Goal: Information Seeking & Learning: Learn about a topic

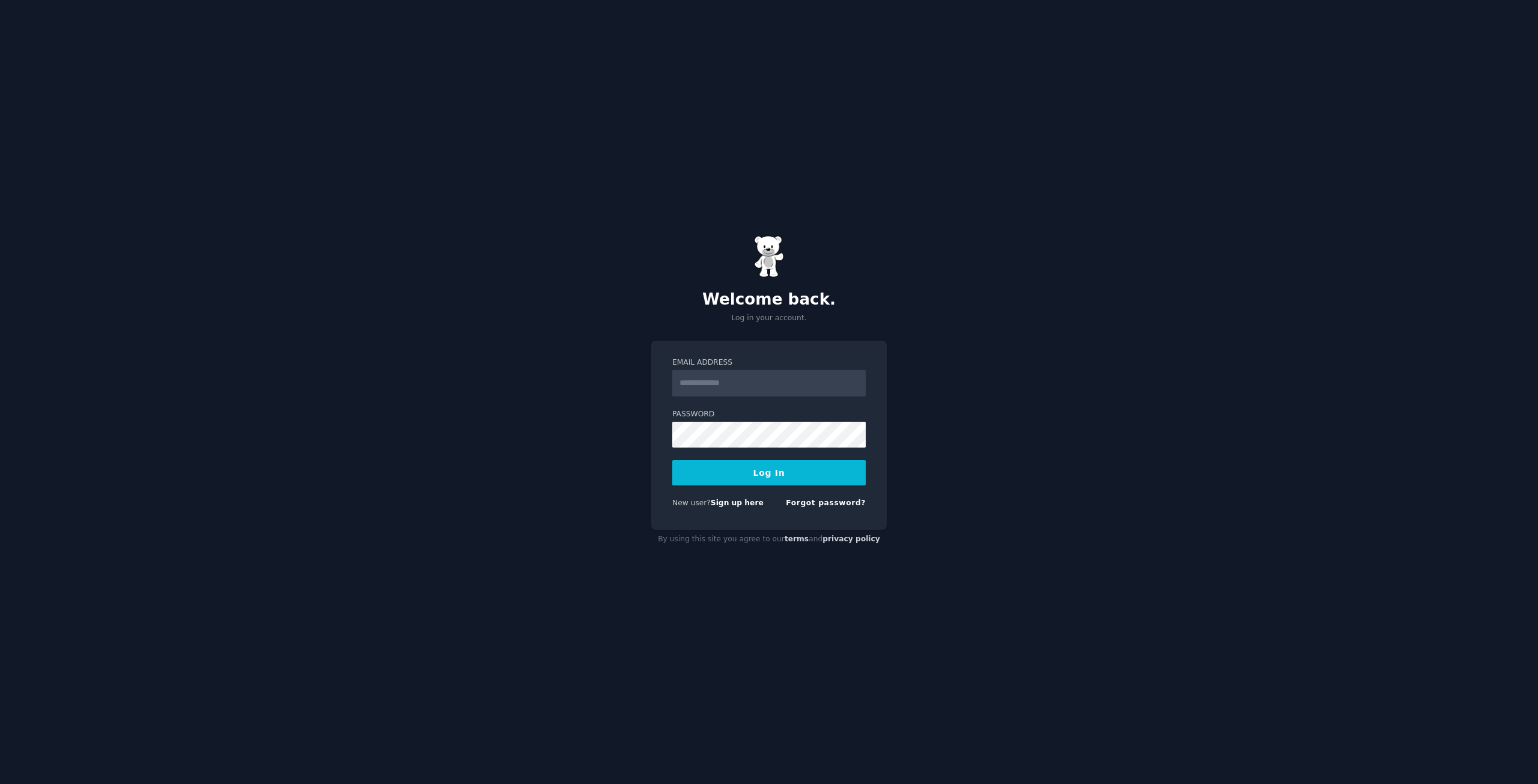
click at [734, 379] on input "Email Address" at bounding box center [769, 383] width 194 height 27
click at [720, 387] on input "Email Address" at bounding box center [769, 383] width 194 height 27
click at [726, 378] on input "Email Address" at bounding box center [769, 383] width 194 height 27
type input "**********"
click at [773, 477] on button "Log In" at bounding box center [769, 472] width 194 height 25
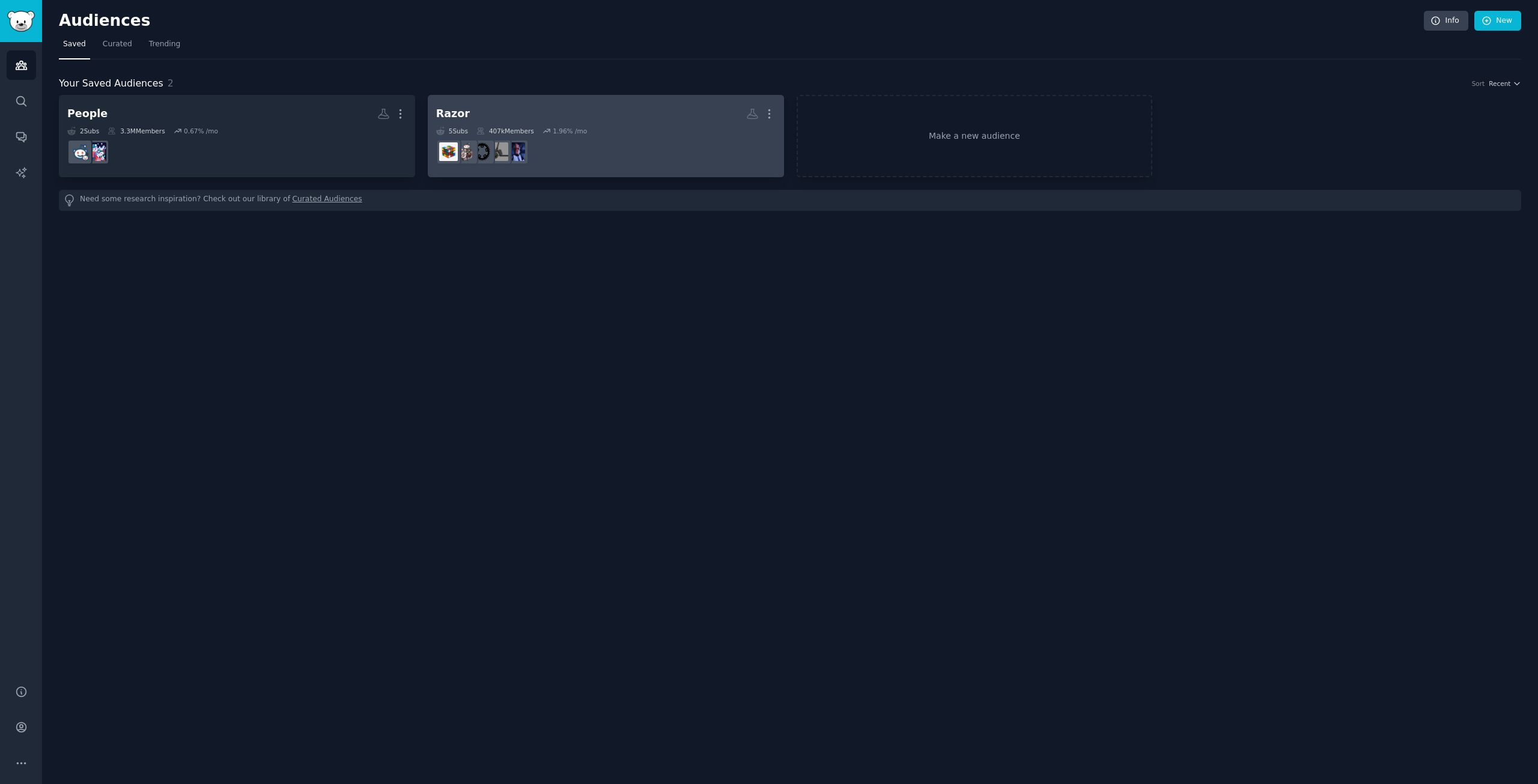
click at [578, 149] on dd "r/hottoys" at bounding box center [606, 152] width 339 height 34
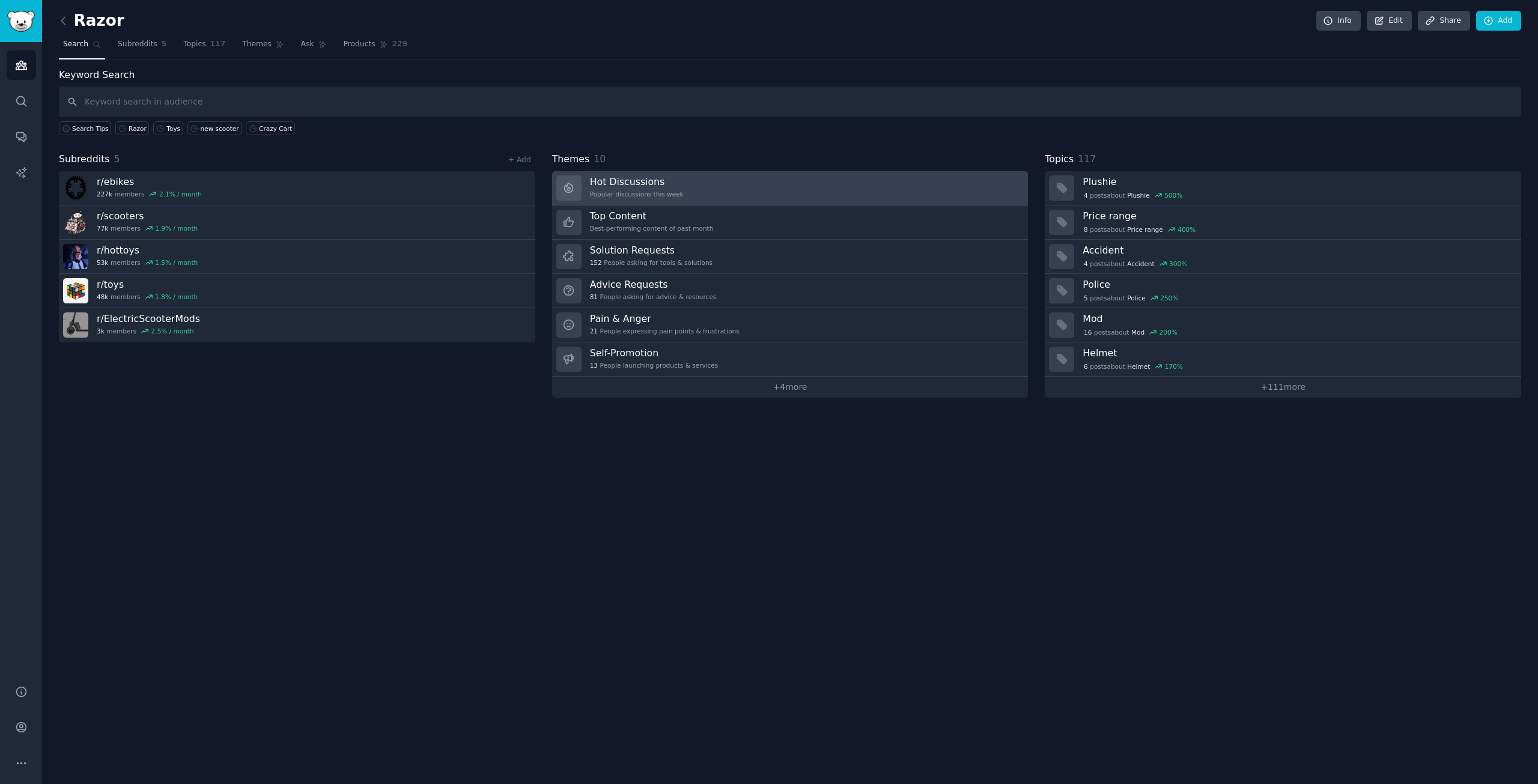
click at [693, 182] on link "Hot Discussions Popular discussions this week" at bounding box center [790, 188] width 476 height 34
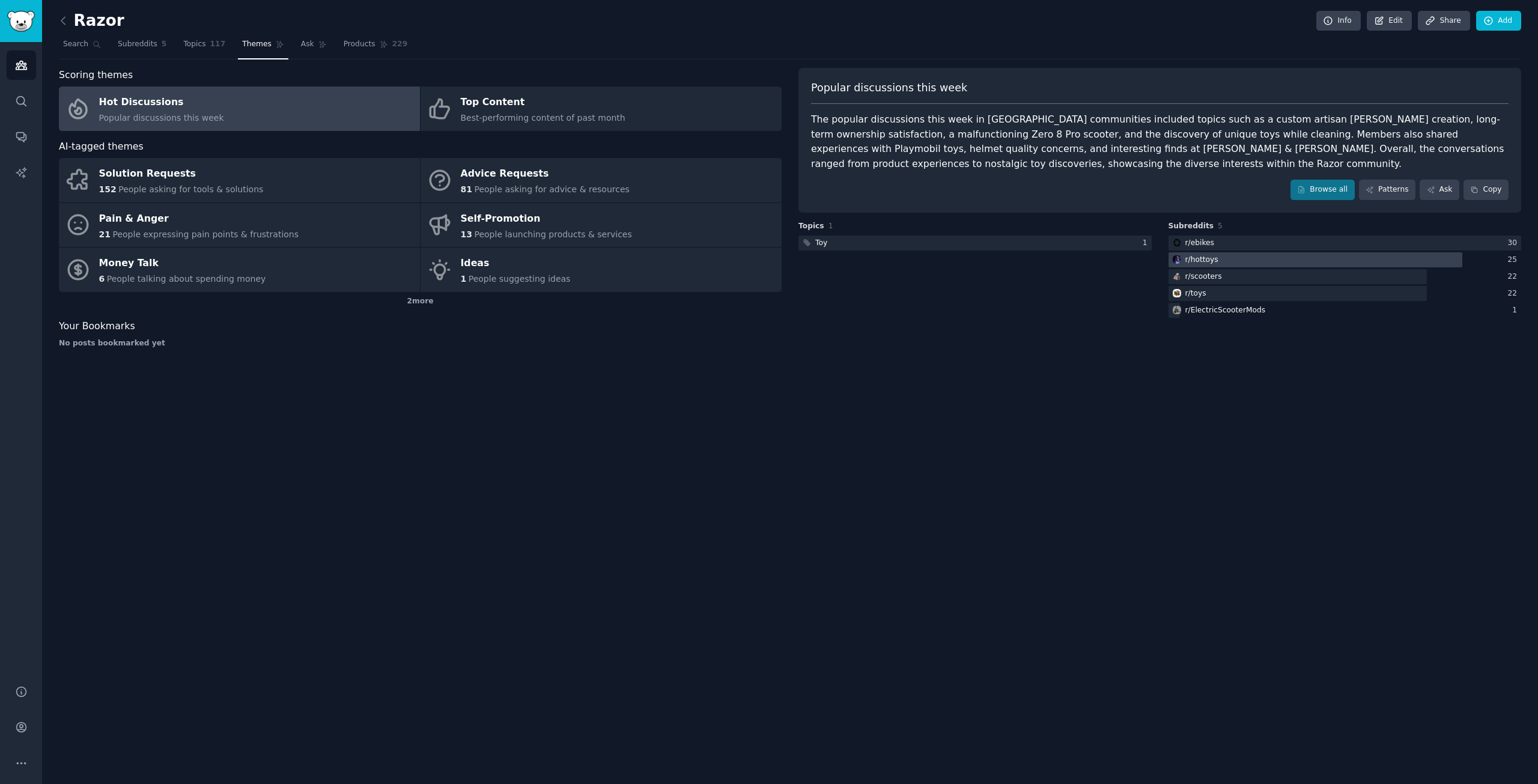
click at [1198, 258] on div "r/ hottoys" at bounding box center [1202, 260] width 33 height 11
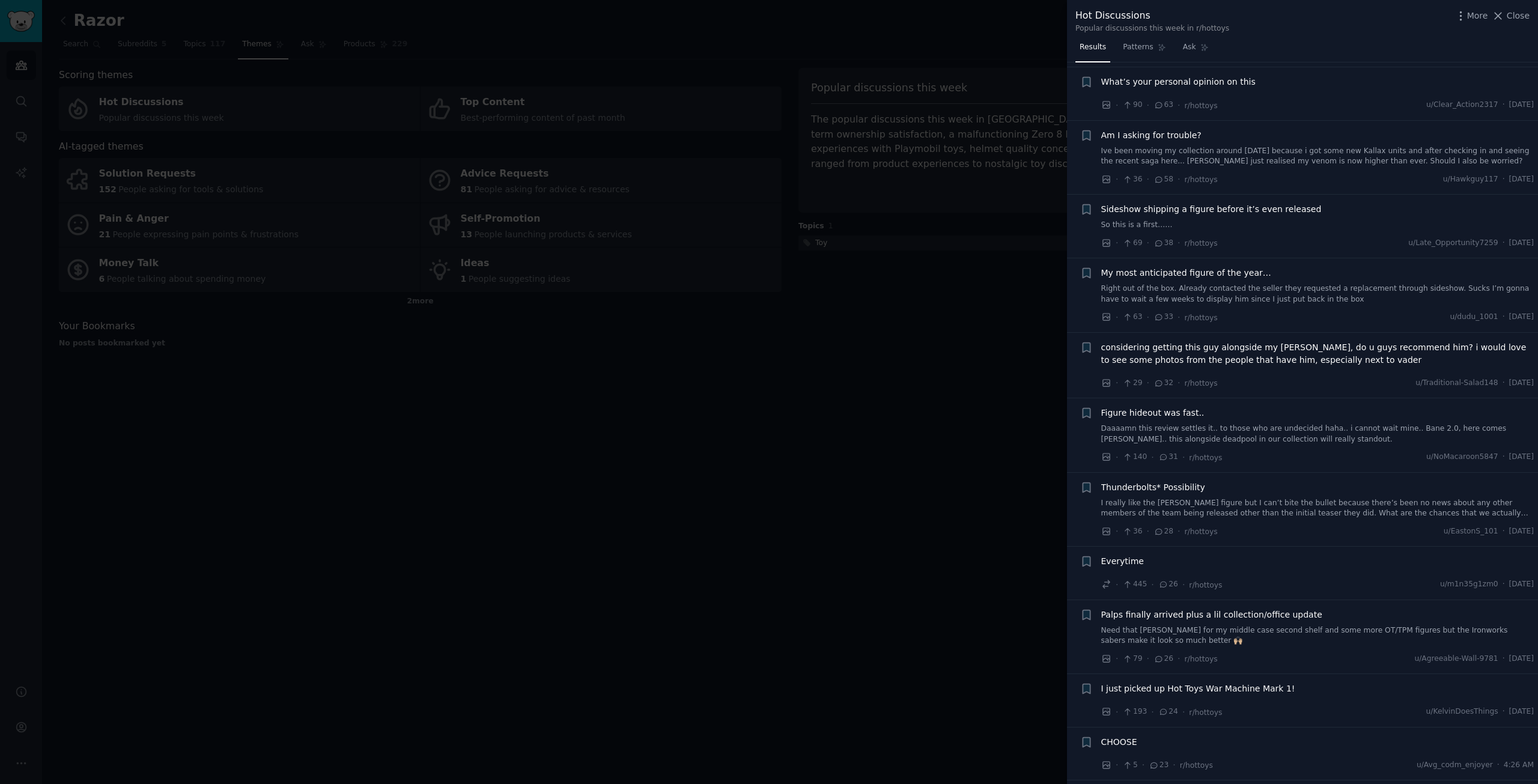
scroll to position [360, 0]
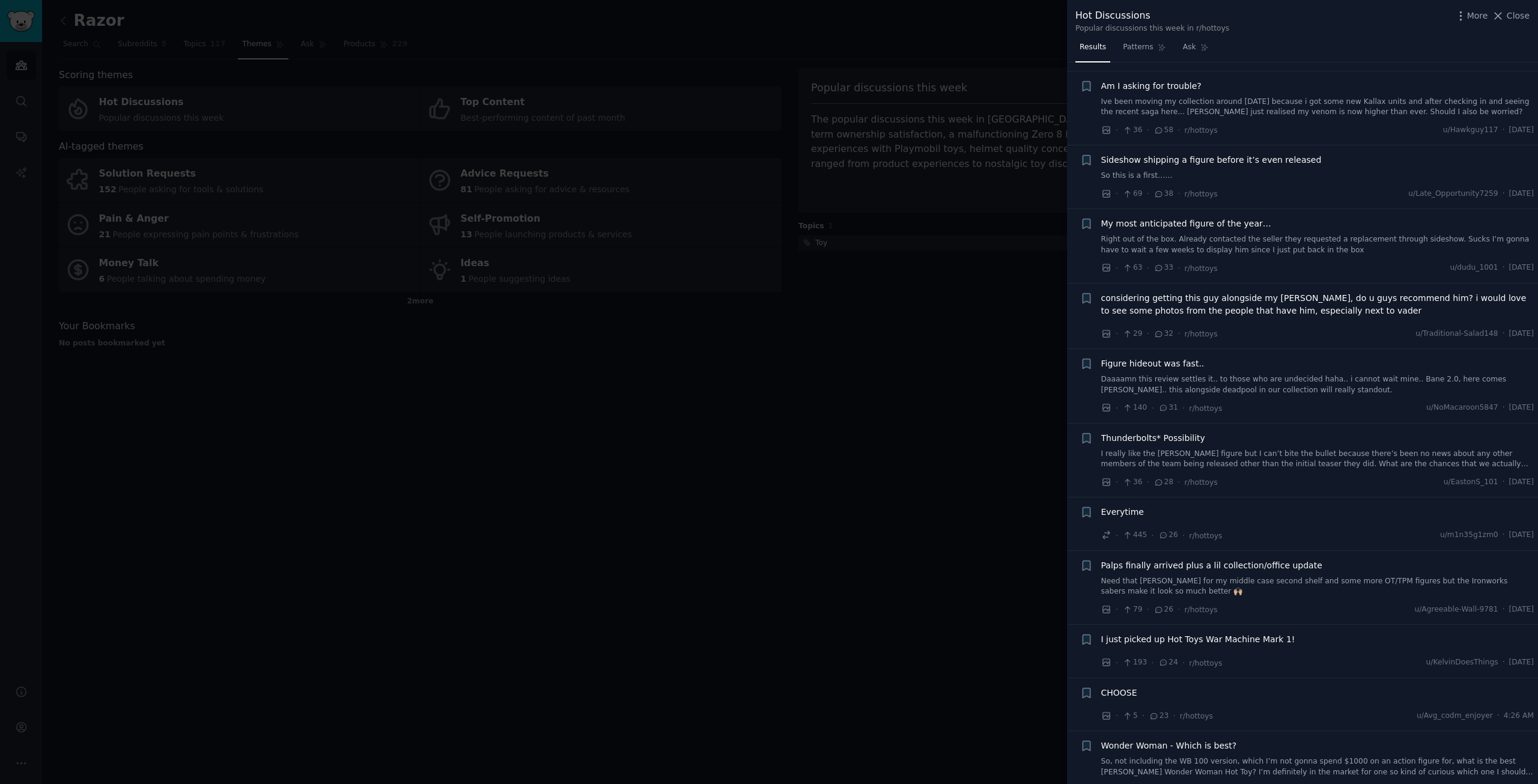
click at [511, 439] on div at bounding box center [769, 392] width 1538 height 784
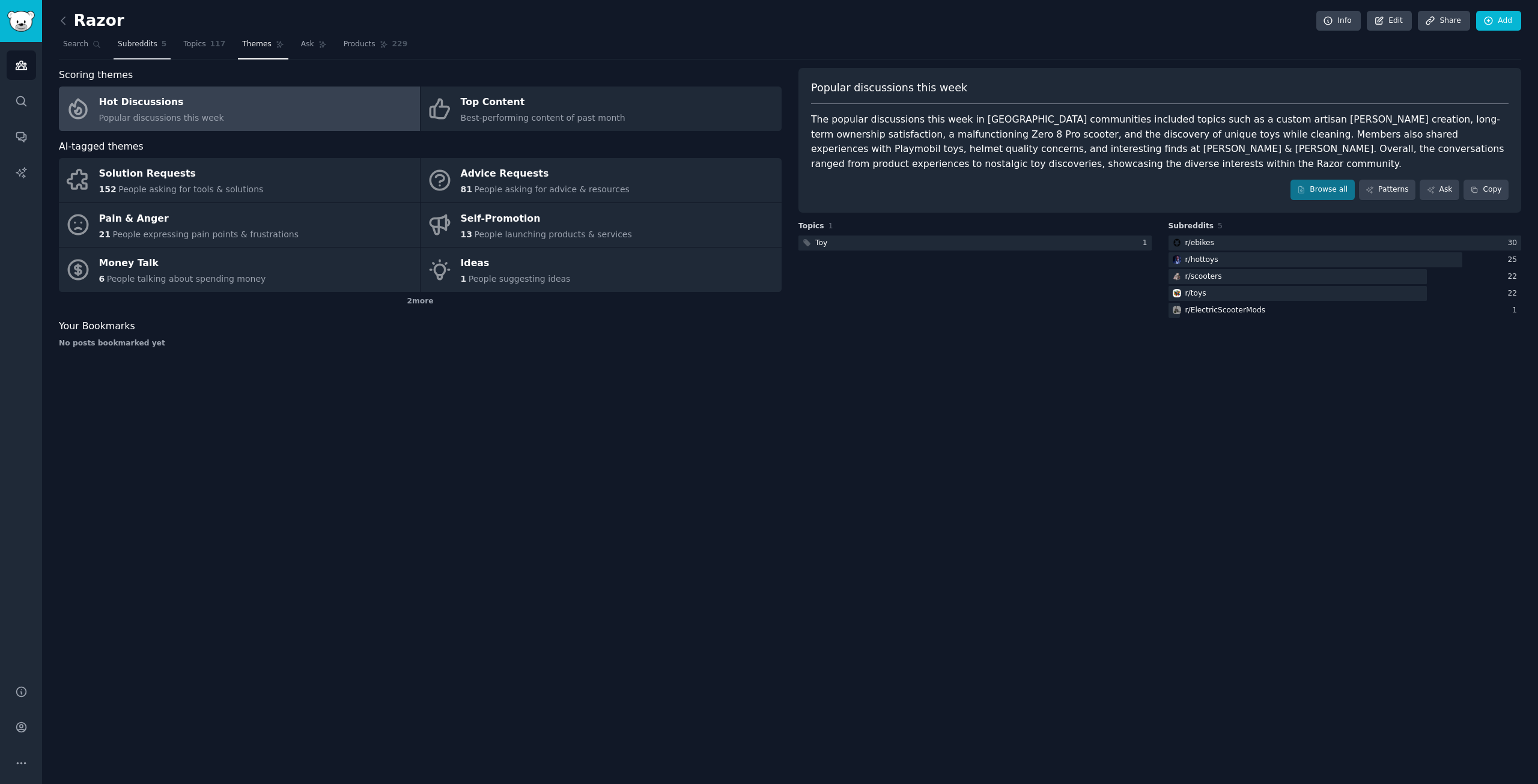
click at [138, 48] on span "Subreddits" at bounding box center [137, 44] width 40 height 11
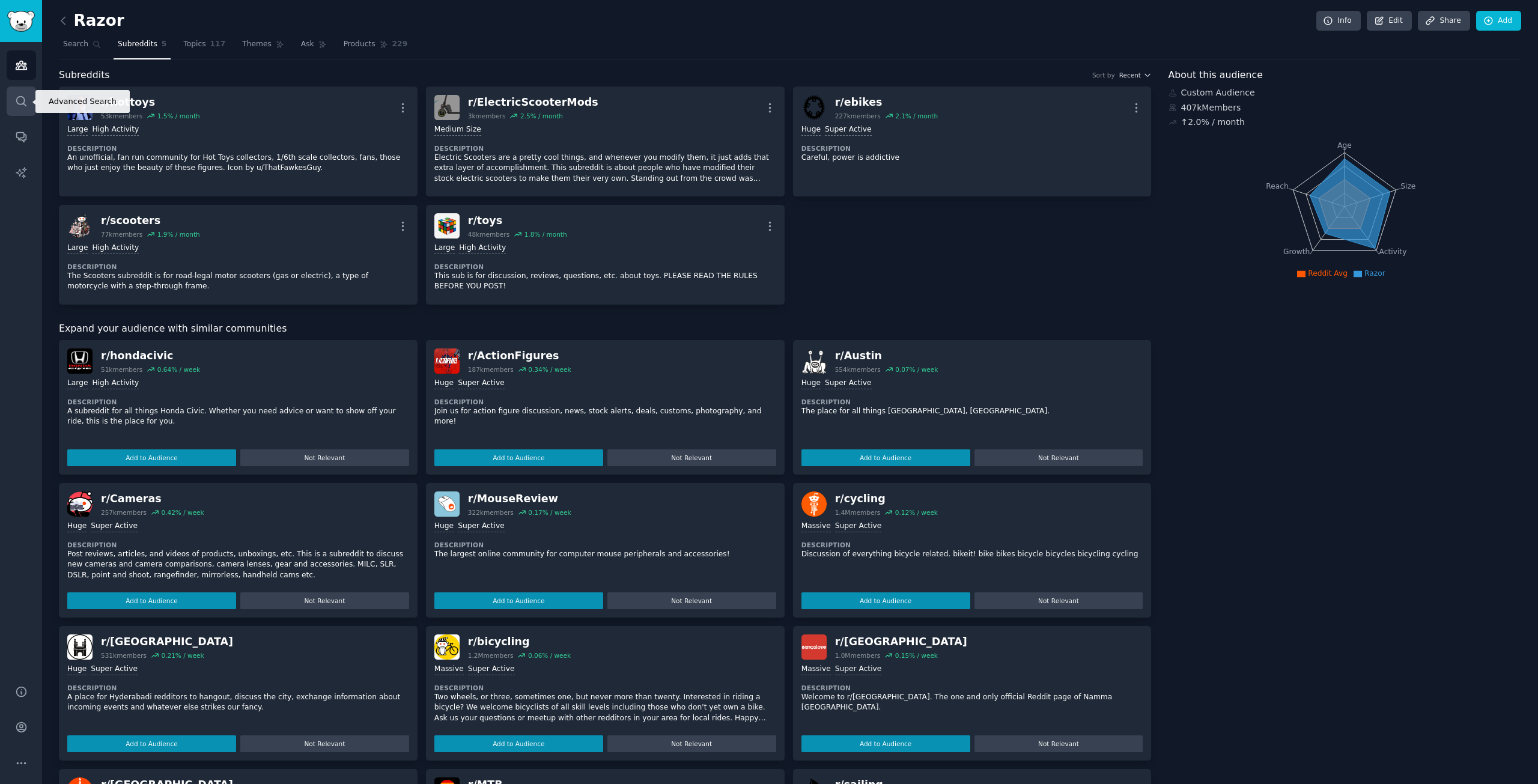
click at [17, 108] on link "Search" at bounding box center [21, 101] width 29 height 29
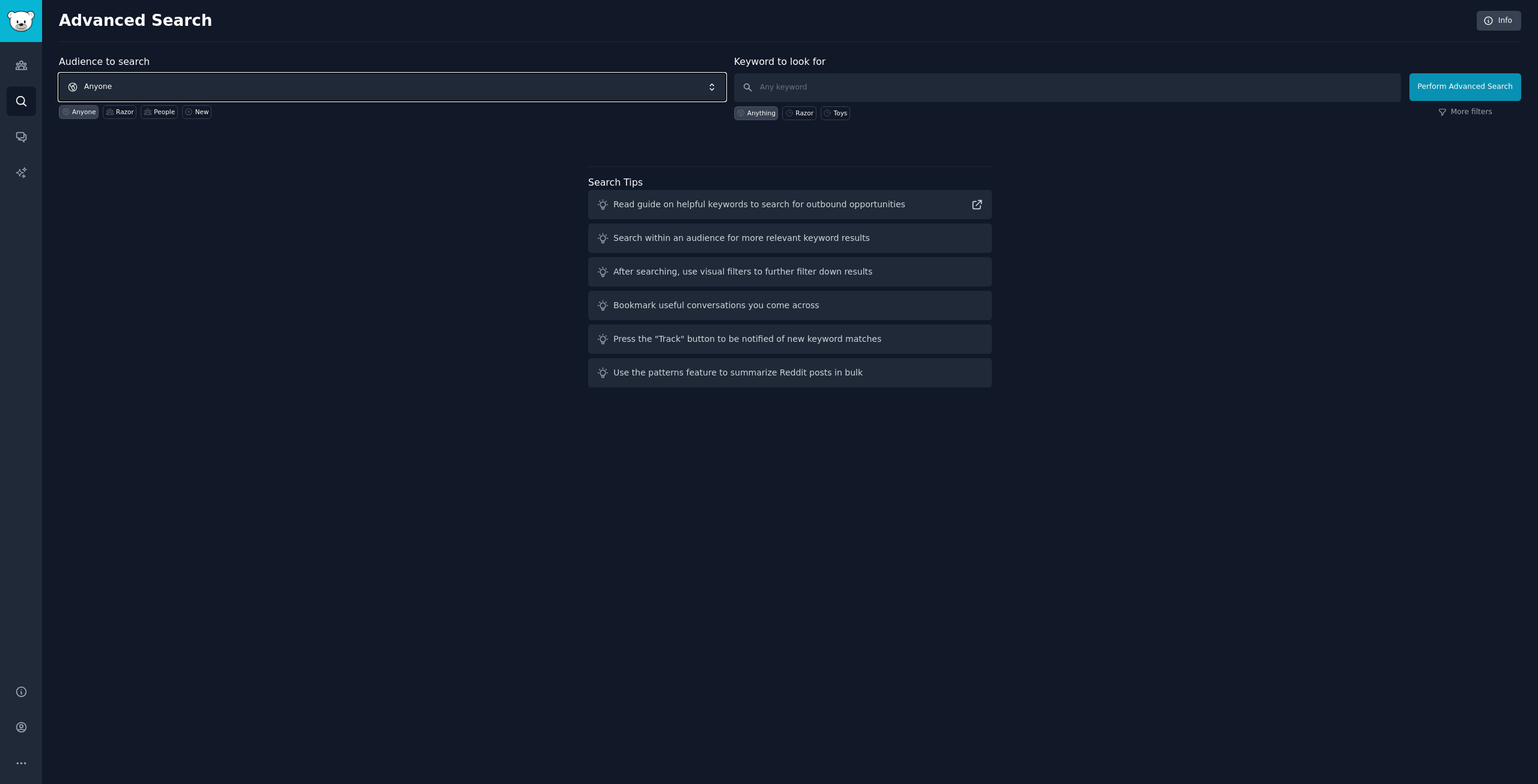
click at [151, 93] on span "Anyone" at bounding box center [392, 87] width 667 height 28
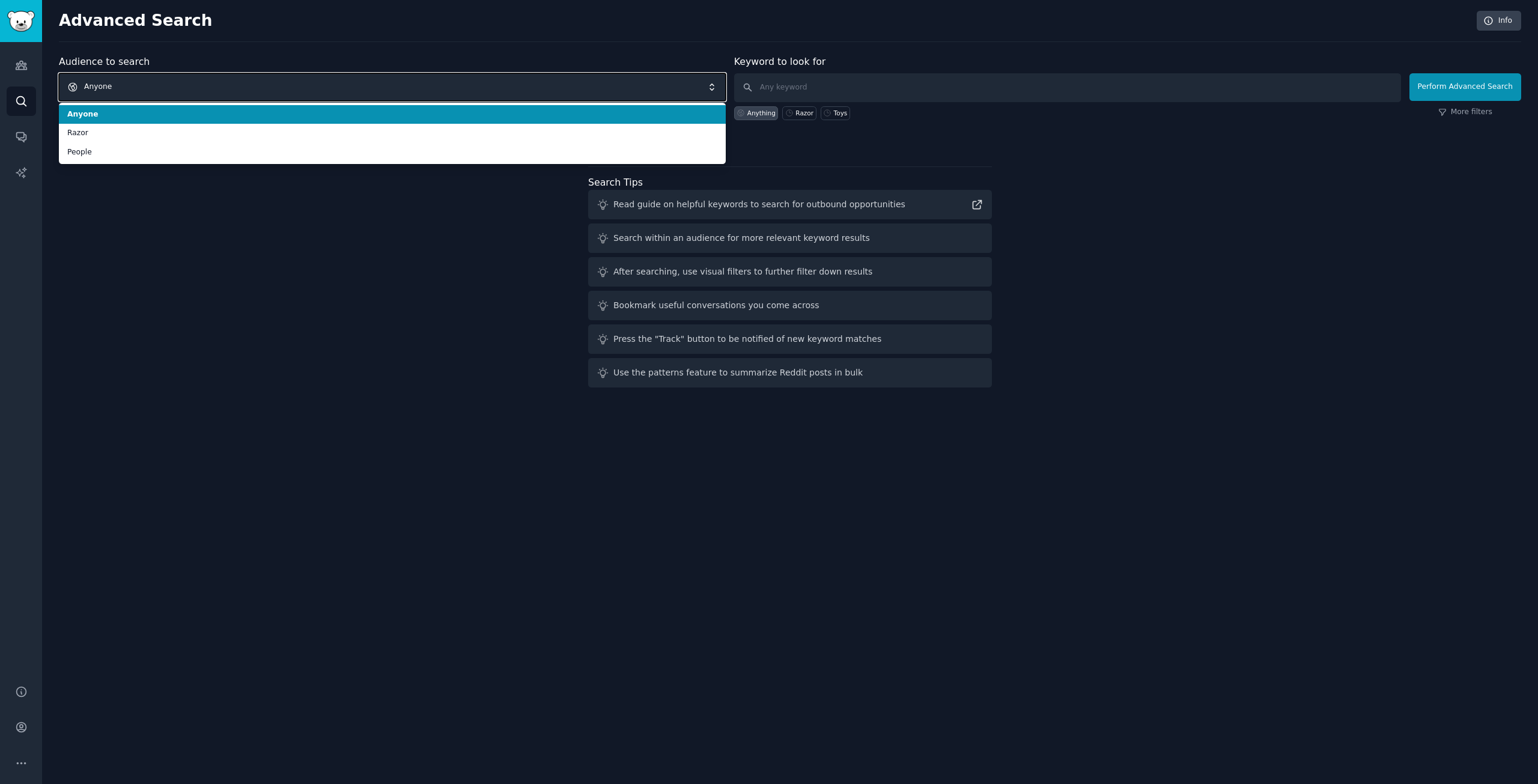
click at [193, 74] on span "Anyone" at bounding box center [392, 87] width 667 height 28
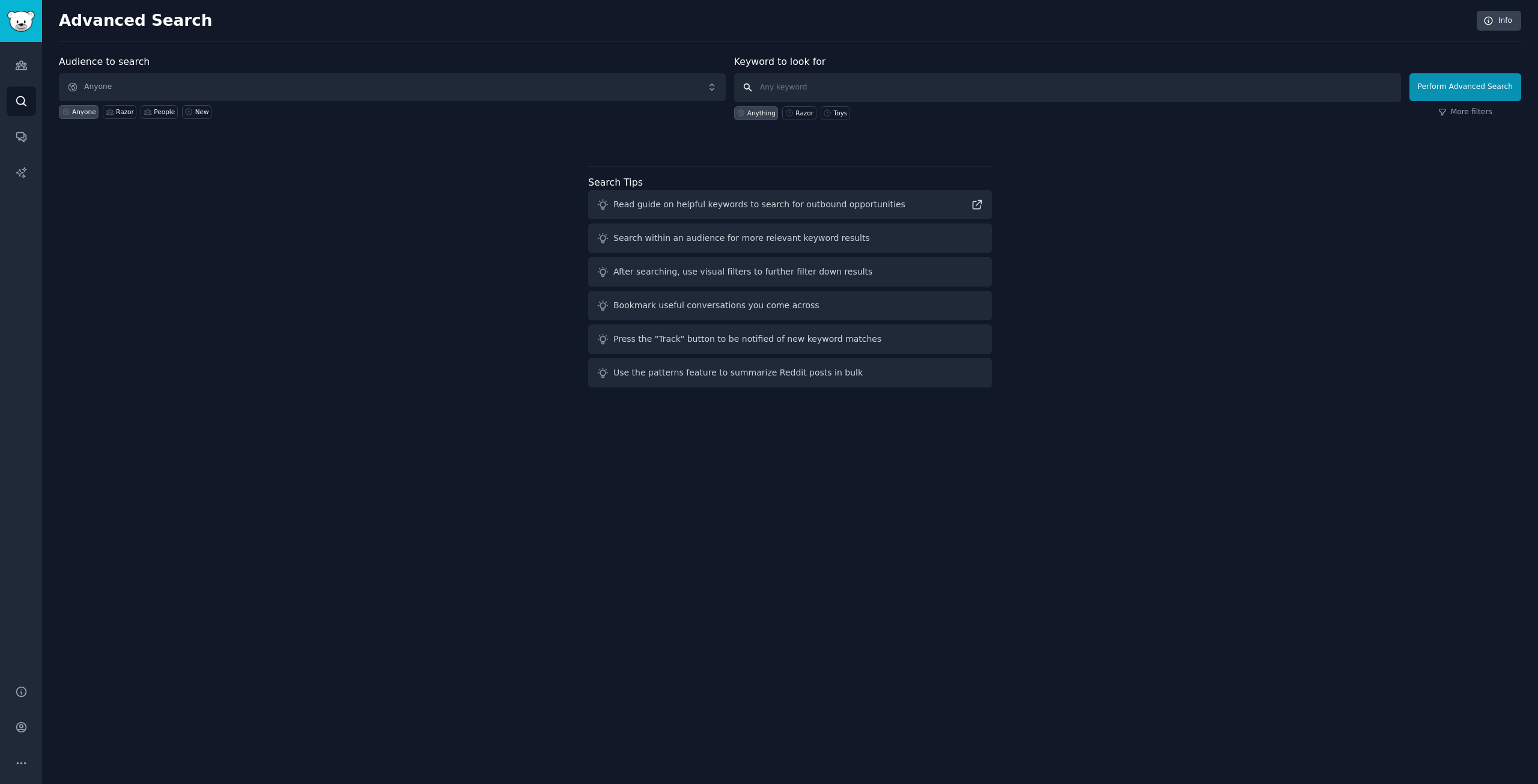
click at [791, 89] on input "text" at bounding box center [1068, 88] width 667 height 29
type input "Razor scooters"
click button "Perform Advanced Search" at bounding box center [1465, 87] width 112 height 28
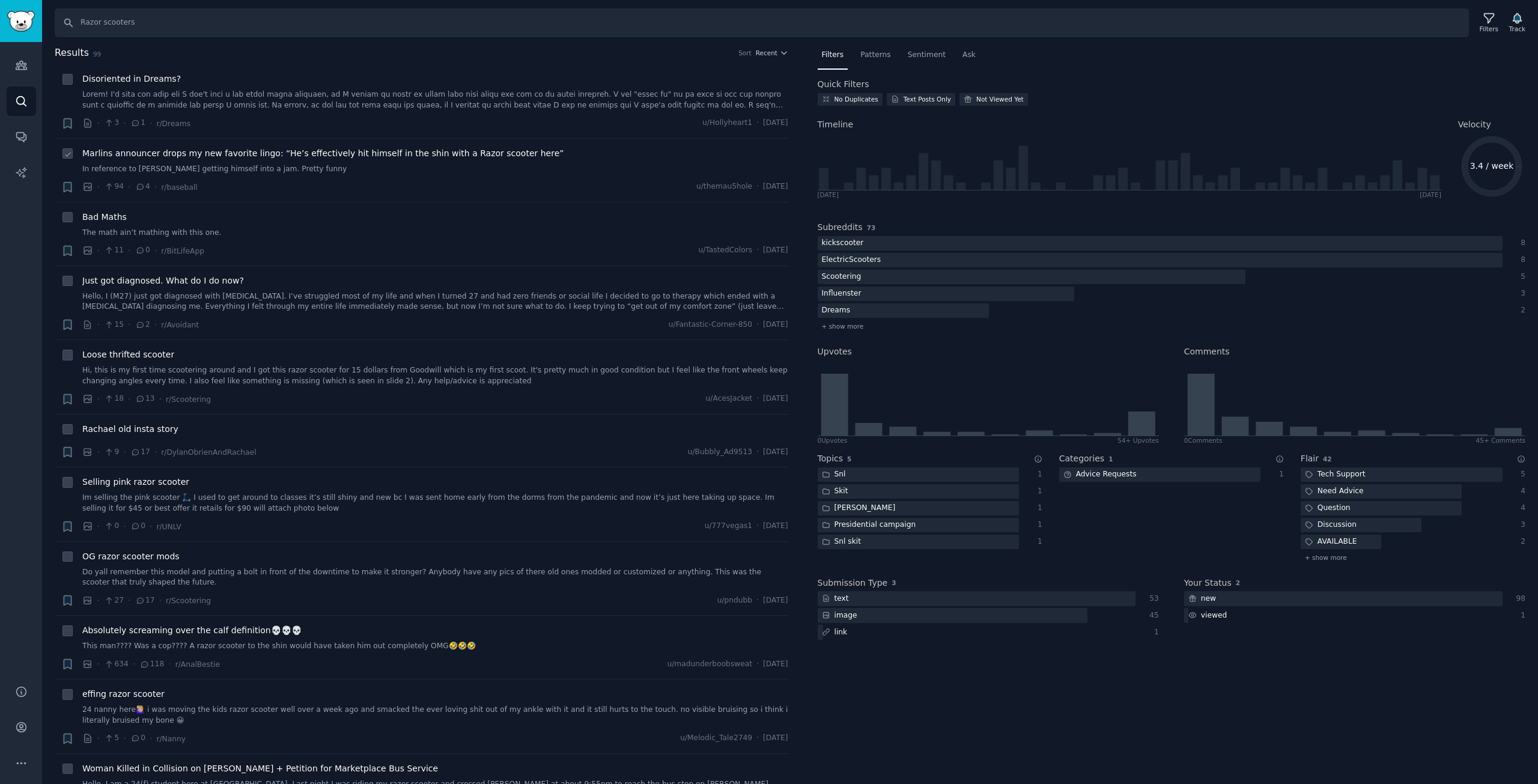
click at [349, 162] on div "Marlins announcer drops my new favorite lingo: “He’s effectively hit himself in…" at bounding box center [435, 161] width 706 height 28
click at [352, 151] on span "Marlins announcer drops my new favorite lingo: “He’s effectively hit himself in…" at bounding box center [324, 153] width 482 height 12
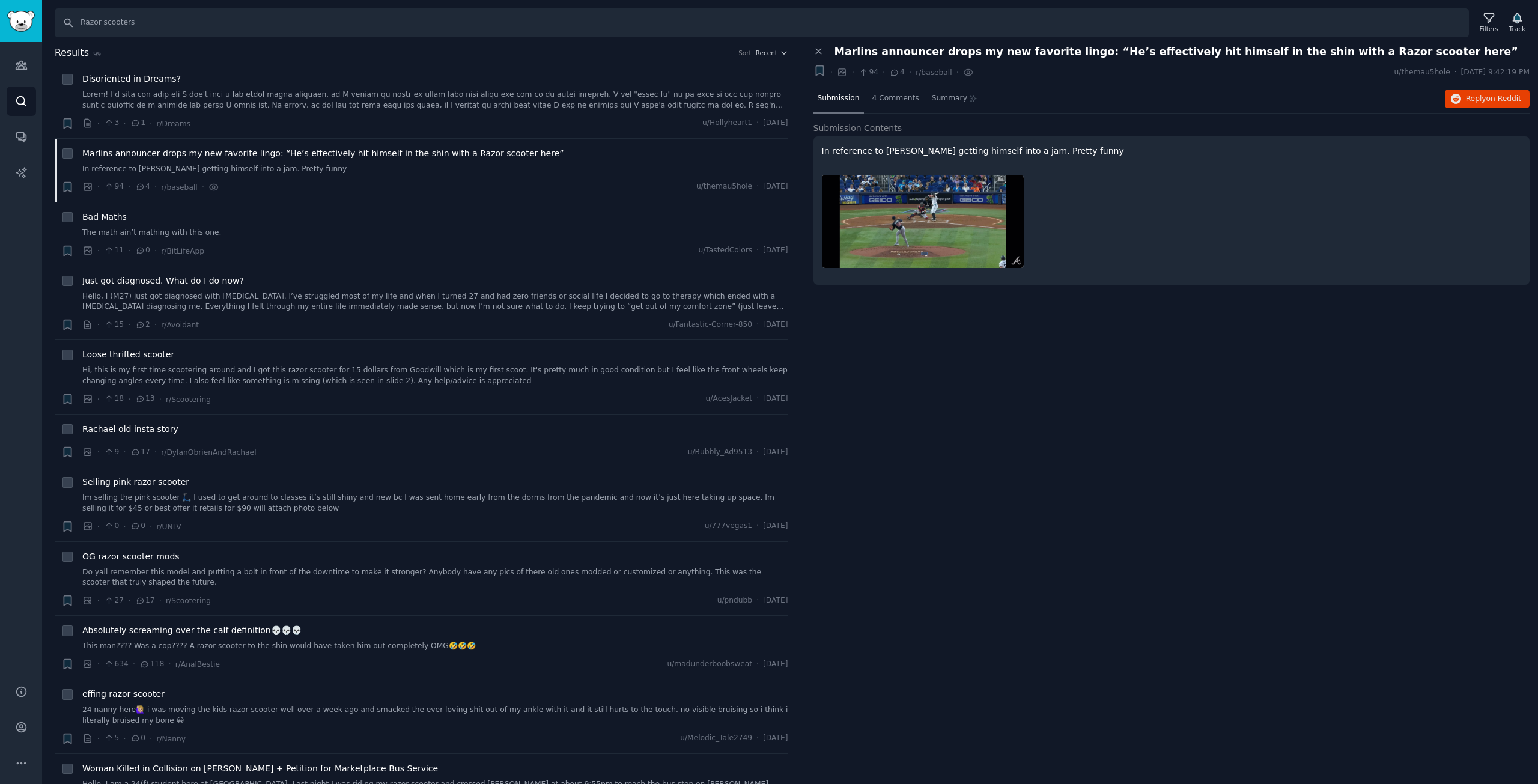
click at [949, 196] on img at bounding box center [923, 221] width 202 height 93
click at [1134, 55] on span "Marlins announcer drops my new favorite lingo: “He’s effectively hit himself in…" at bounding box center [1176, 51] width 684 height 12
click at [1134, 54] on span "Marlins announcer drops my new favorite lingo: “He’s effectively hit himself in…" at bounding box center [1176, 51] width 684 height 12
click at [1134, 53] on span "Marlins announcer drops my new favorite lingo: “He’s effectively hit himself in…" at bounding box center [1176, 51] width 684 height 12
click at [1089, 51] on span "Marlins announcer drops my new favorite lingo: “He’s effectively hit himself in…" at bounding box center [1176, 51] width 684 height 12
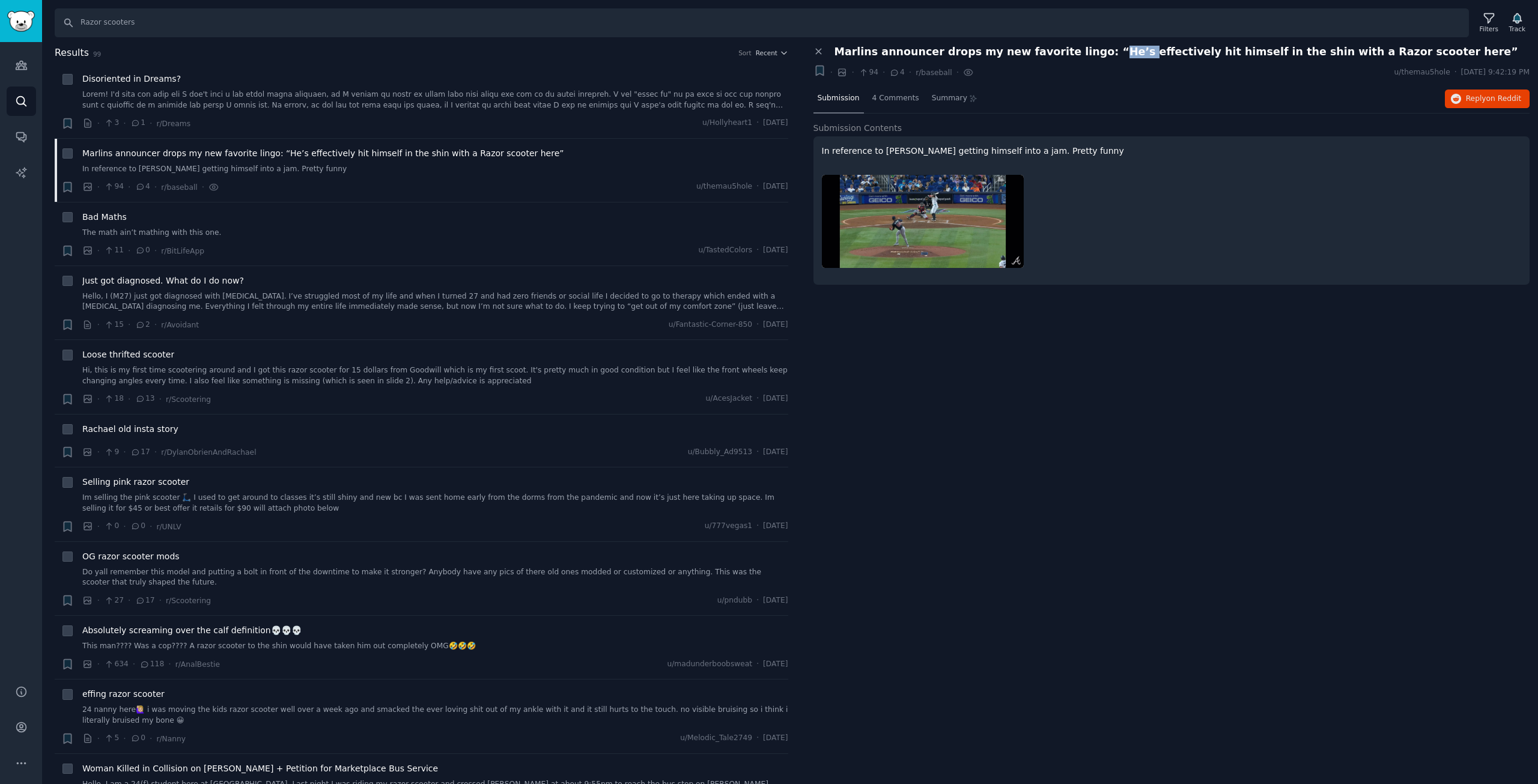
click at [1089, 51] on span "Marlins announcer drops my new favorite lingo: “He’s effectively hit himself in…" at bounding box center [1176, 51] width 684 height 12
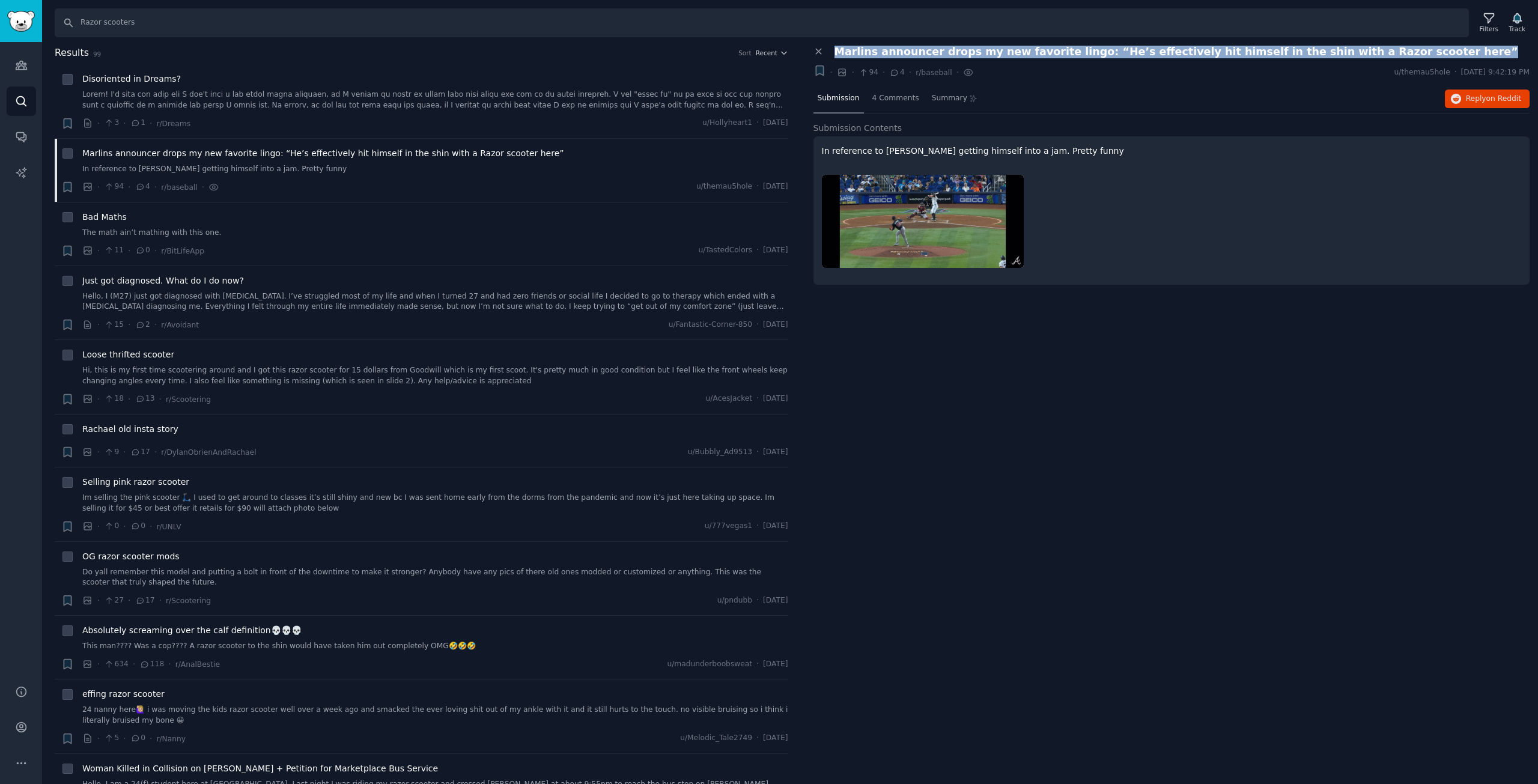
click at [1089, 51] on span "Marlins announcer drops my new favorite lingo: “He’s effectively hit himself in…" at bounding box center [1176, 51] width 684 height 12
copy div "Marlins announcer drops my new favorite lingo: “He’s effectively hit himself in…"
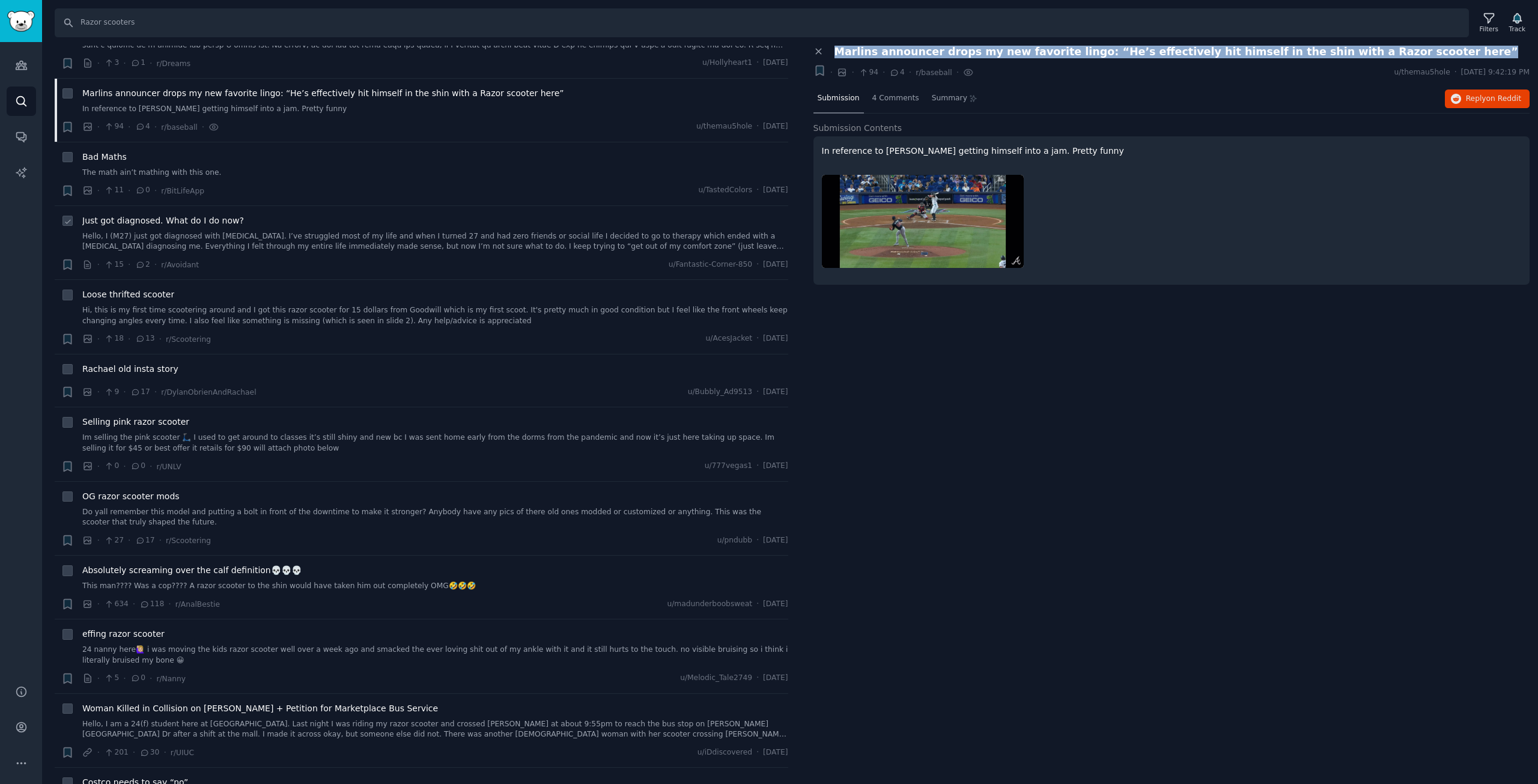
click at [130, 234] on link "Hello, I (M27) just got diagnosed with Avoidant Personality Disorder. I’ve stru…" at bounding box center [435, 242] width 706 height 21
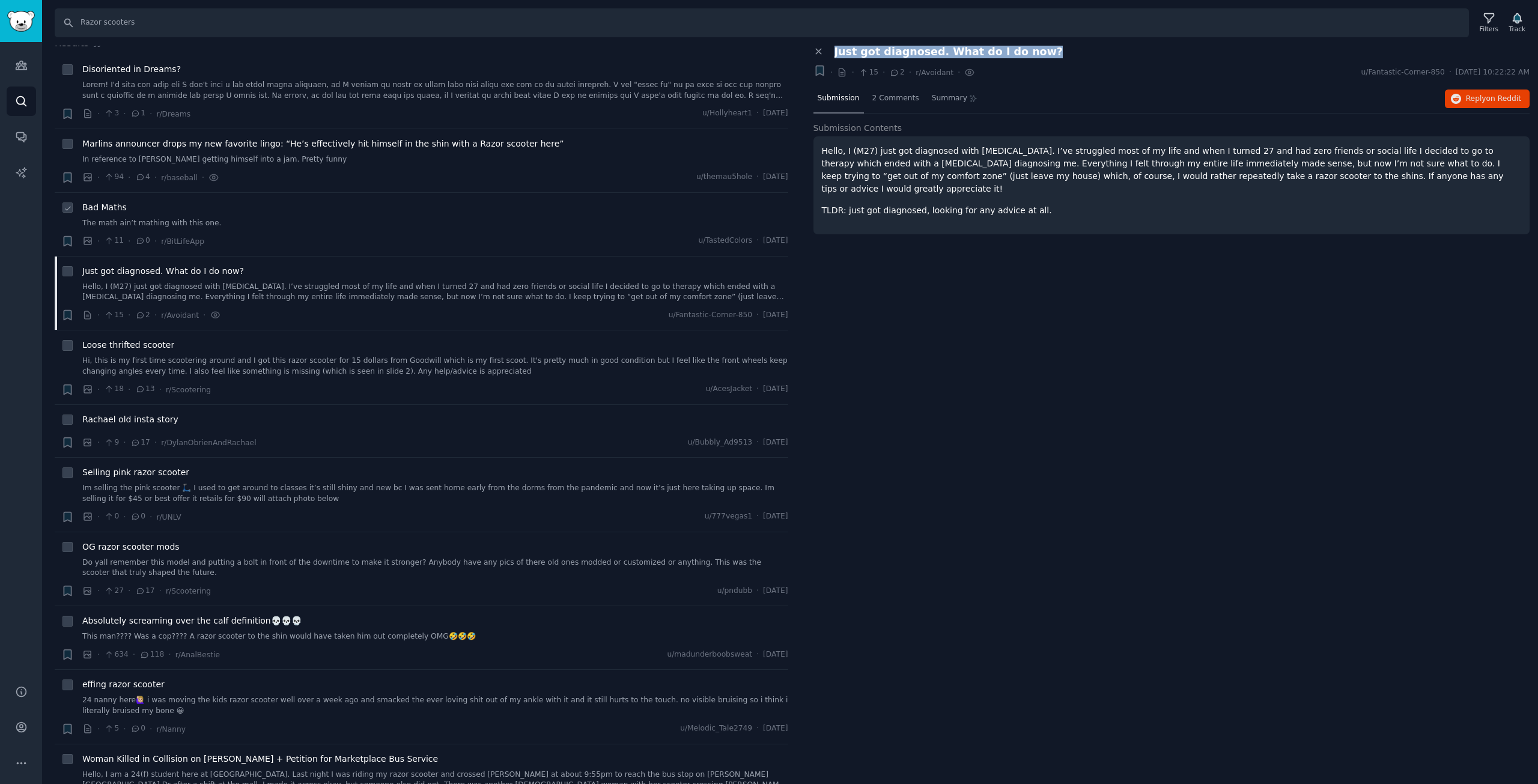
scroll to position [120, 0]
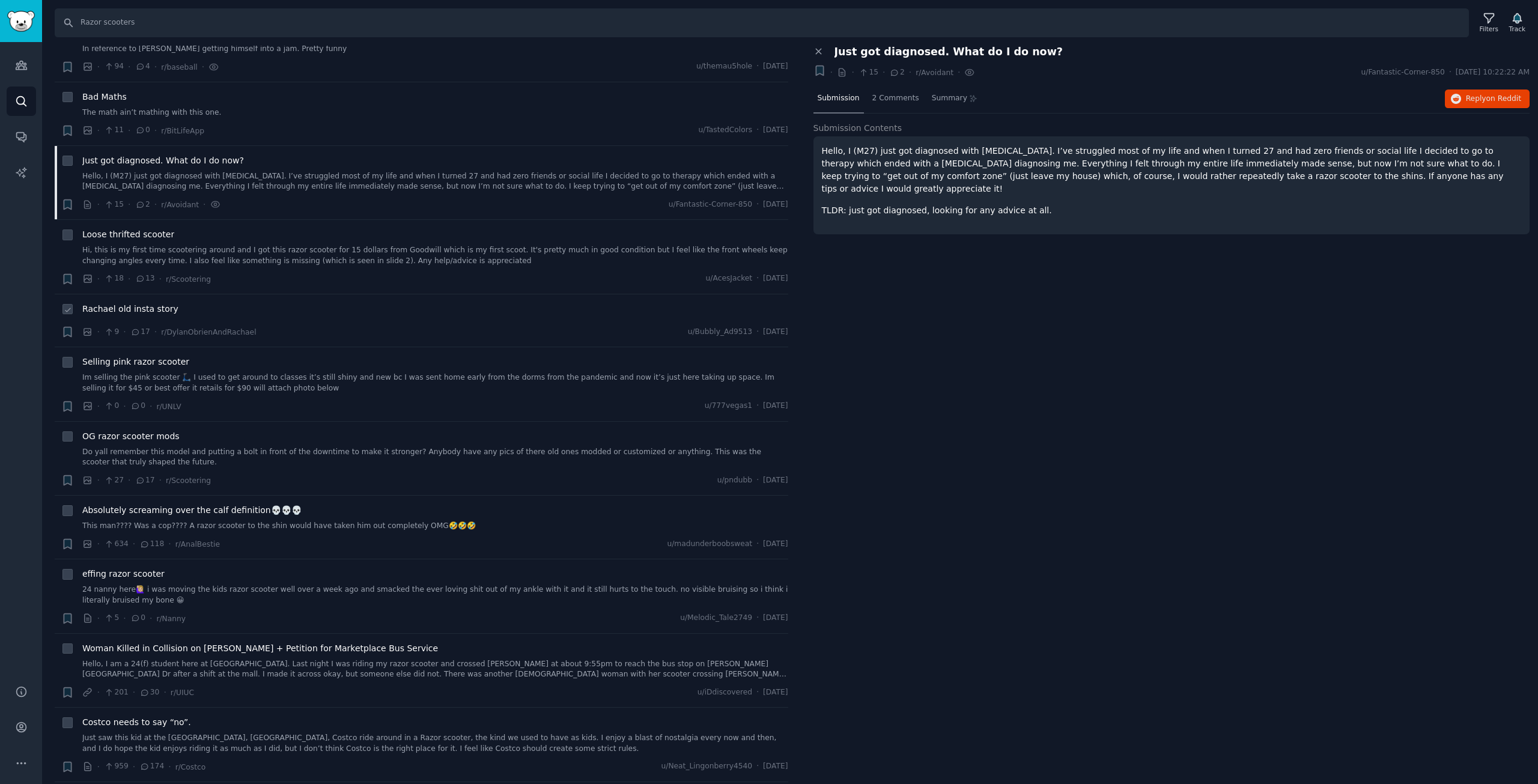
click at [430, 325] on div "· 9 · 17 · r/DylanObrienAndRachael u/Bubbly_Ad9513 · Sun 8/17/2025" at bounding box center [435, 331] width 706 height 12
click at [186, 312] on div "Rachael old insta story" at bounding box center [435, 309] width 706 height 12
click at [270, 307] on div "Rachael old insta story" at bounding box center [435, 309] width 706 height 12
click at [285, 401] on div "· 0 · 0 · r/UNLV u/777vegas1 · Sat 8/16/2025" at bounding box center [435, 406] width 706 height 12
click at [320, 325] on div "· 9 · 17 · r/DylanObrienAndRachael u/Bubbly_Ad9513 · Sun 8/17/2025" at bounding box center [435, 331] width 706 height 12
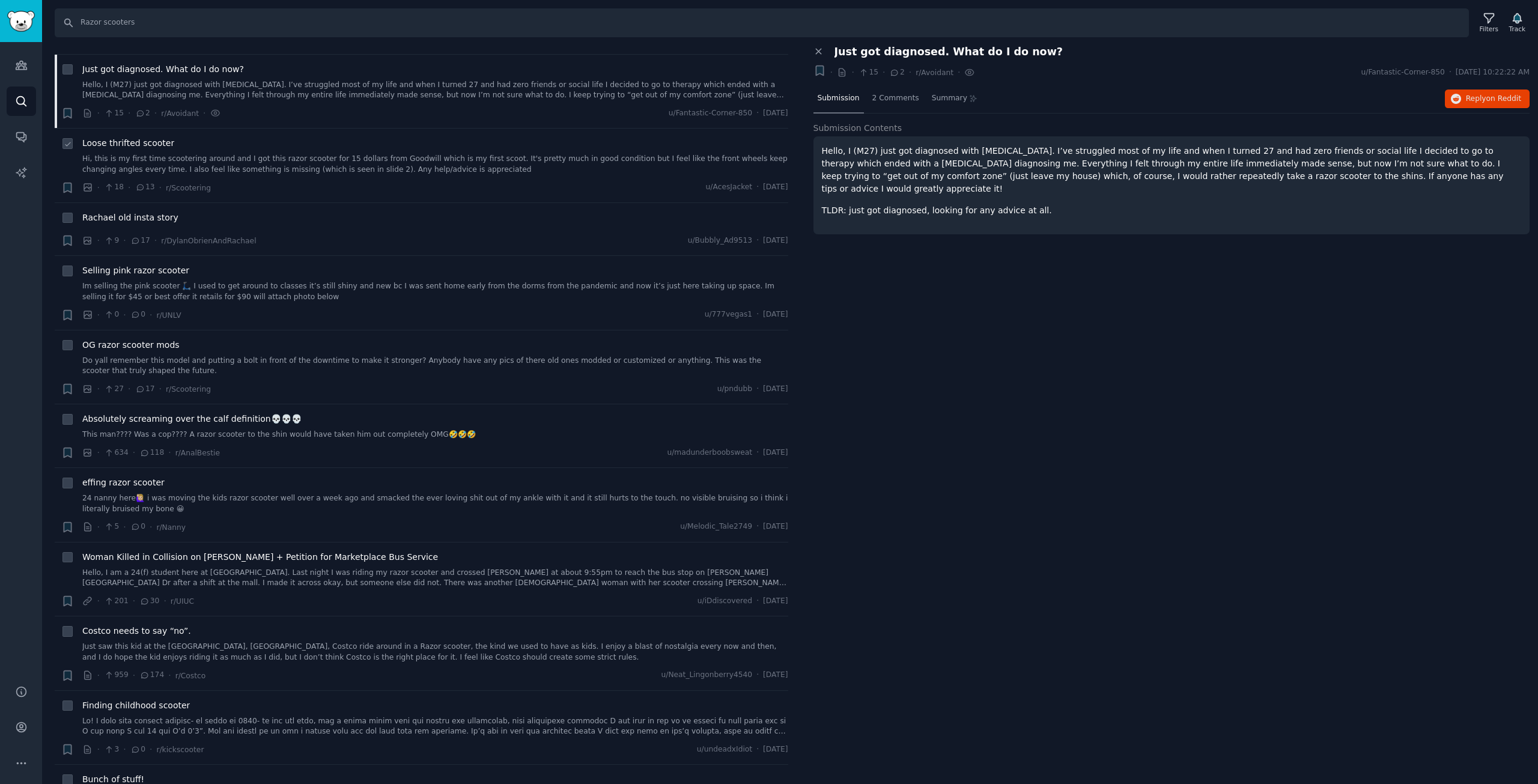
scroll to position [240, 0]
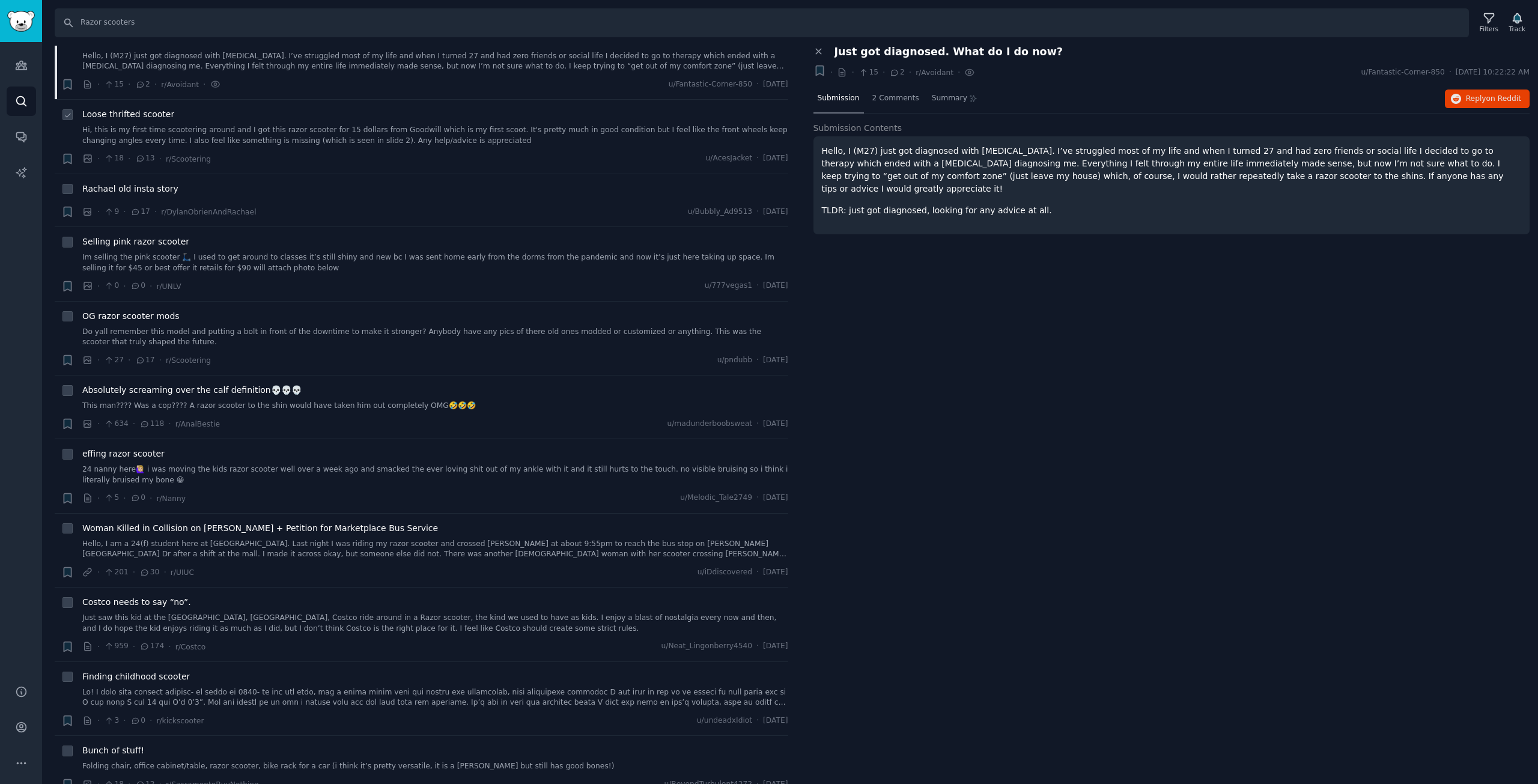
click at [87, 112] on span "Loose thrifted scooter" at bounding box center [128, 114] width 92 height 12
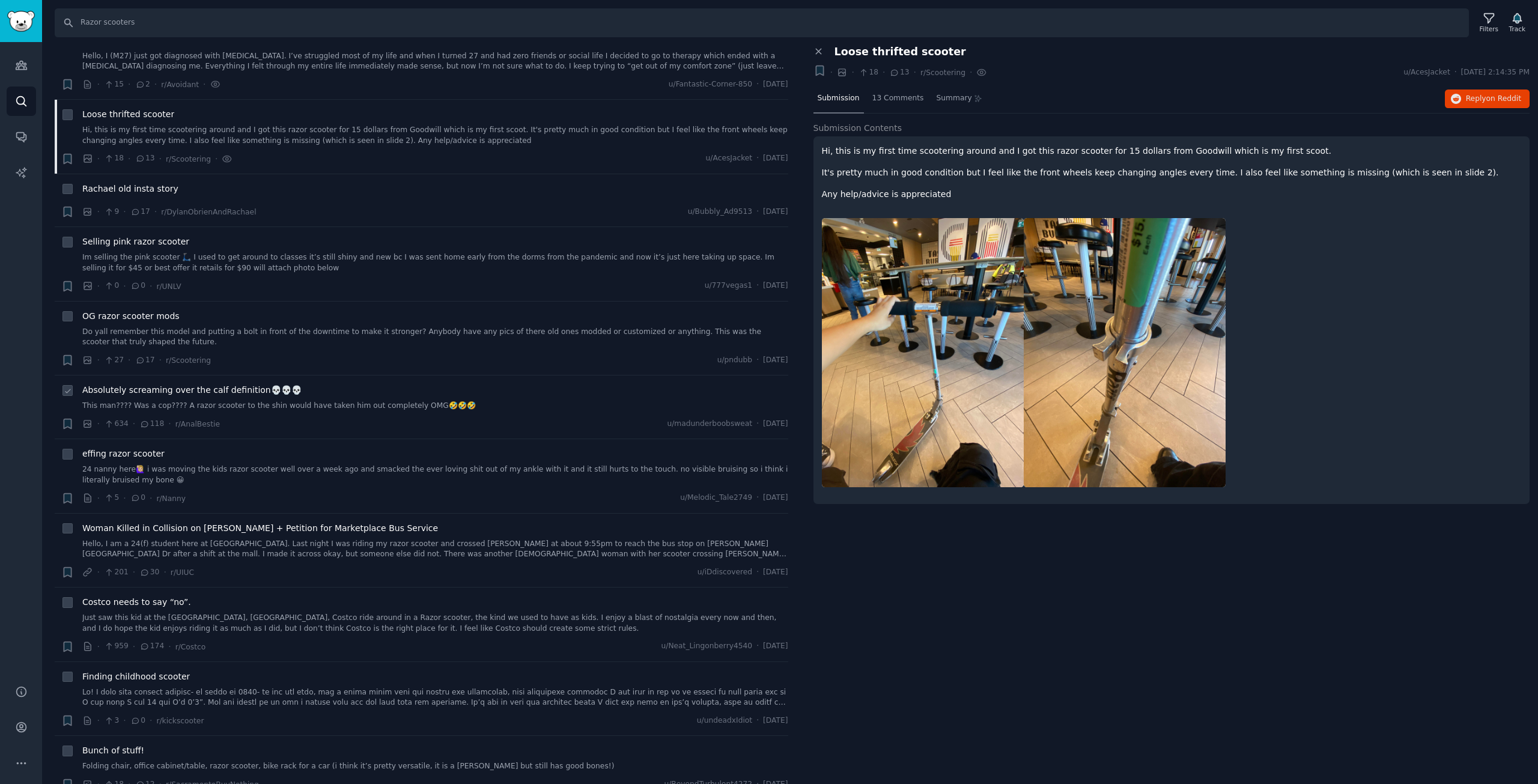
click at [146, 387] on span "Absolutely screaming over the calf definition💀💀💀" at bounding box center [192, 390] width 220 height 12
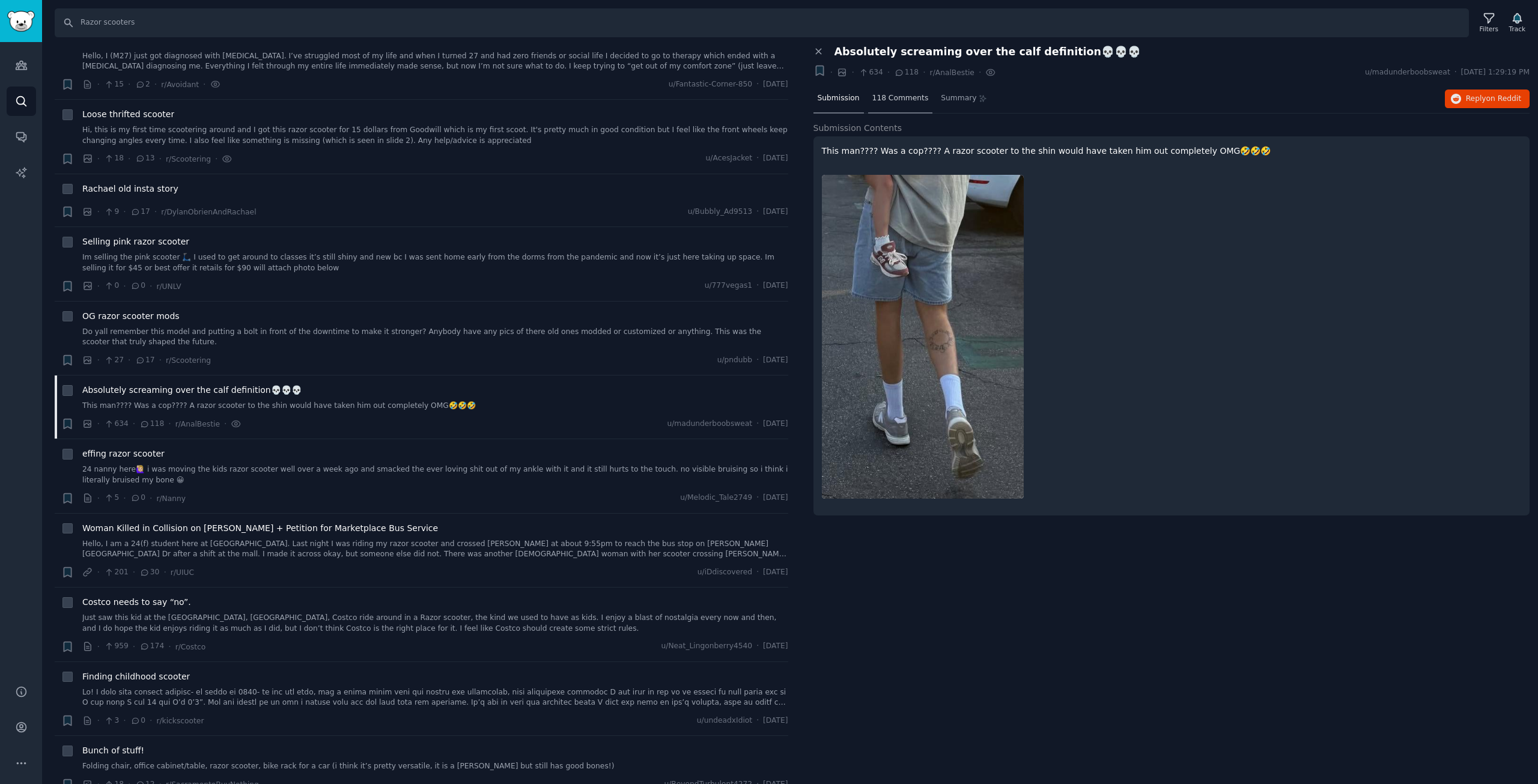
click at [890, 104] on div "118 Comments" at bounding box center [901, 99] width 65 height 29
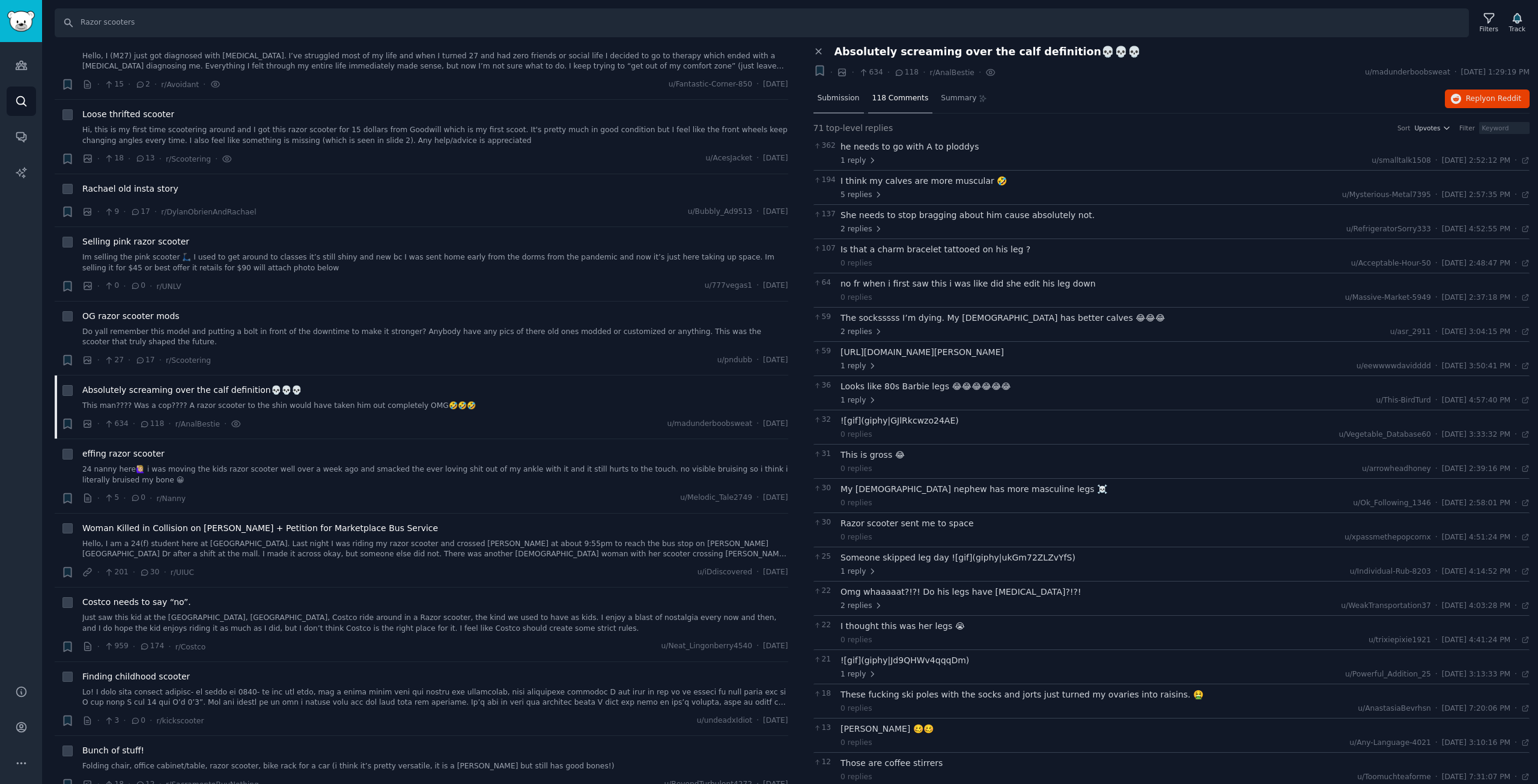
click at [838, 93] on span "Submission" at bounding box center [839, 98] width 42 height 11
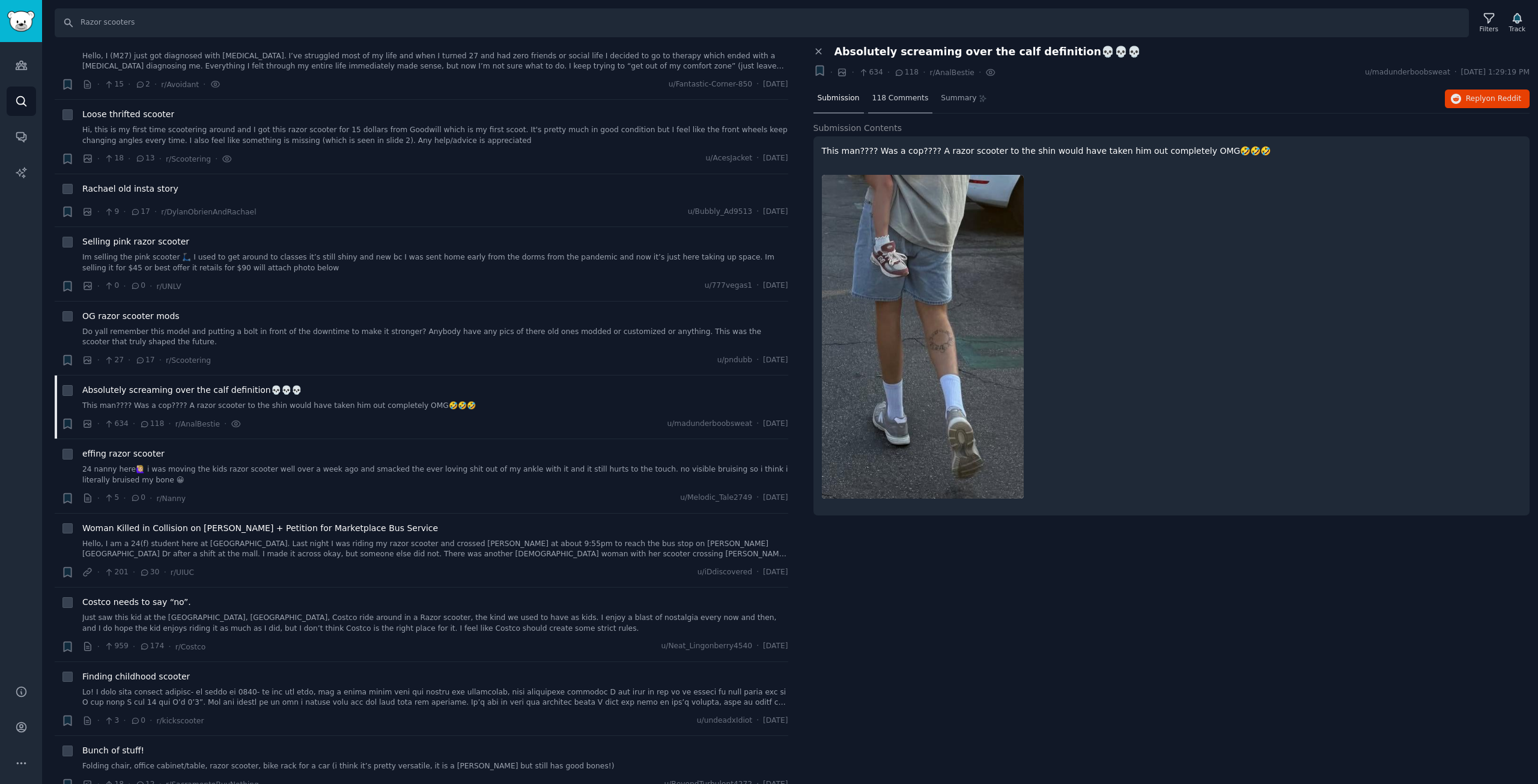
click at [890, 101] on span "118 Comments" at bounding box center [901, 98] width 57 height 11
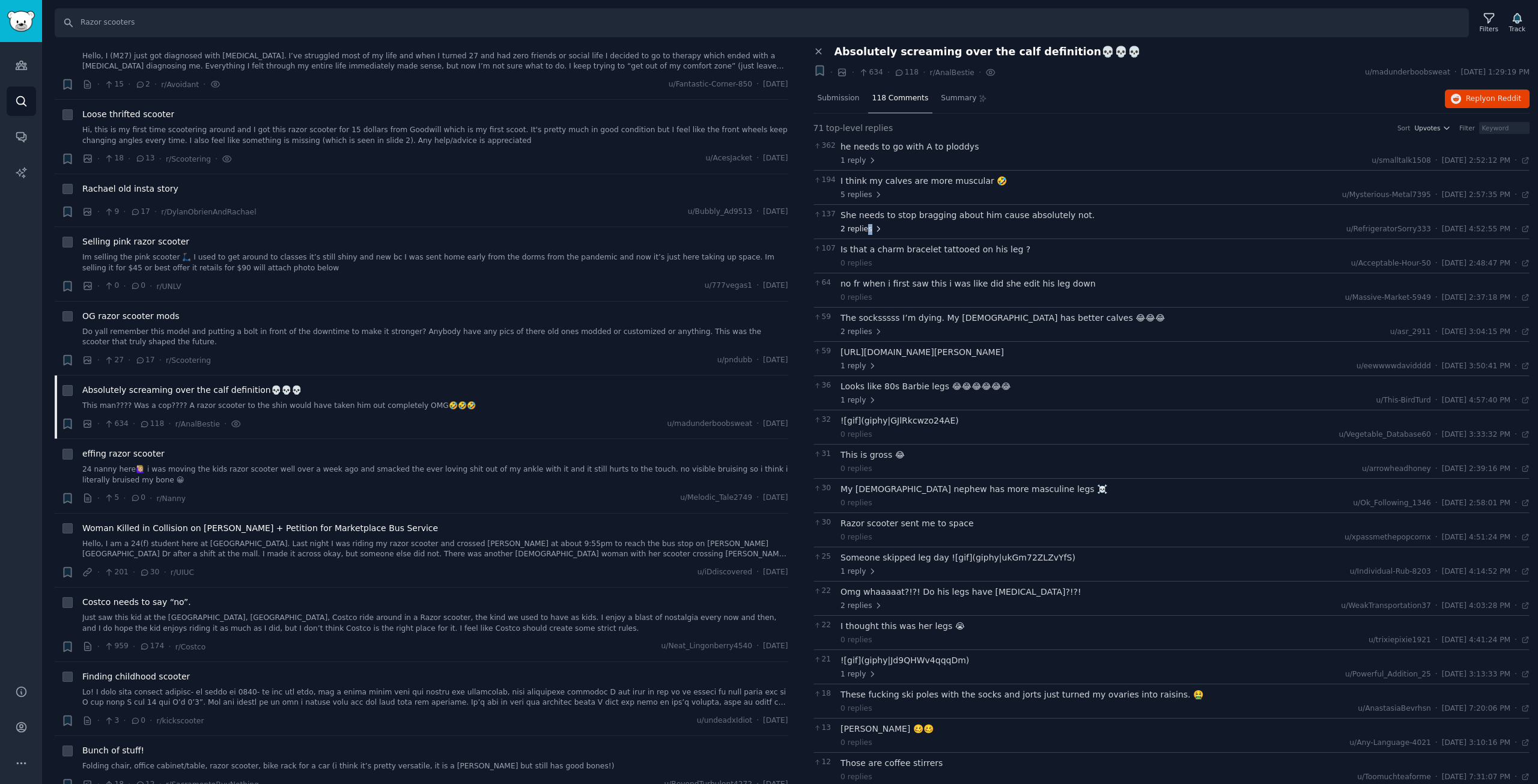
click at [866, 223] on div "She needs to stop bragging about him cause absolutely not. 2 replies u/Refriger…" at bounding box center [1185, 221] width 689 height 25
click at [866, 227] on span "2 replies" at bounding box center [862, 229] width 42 height 11
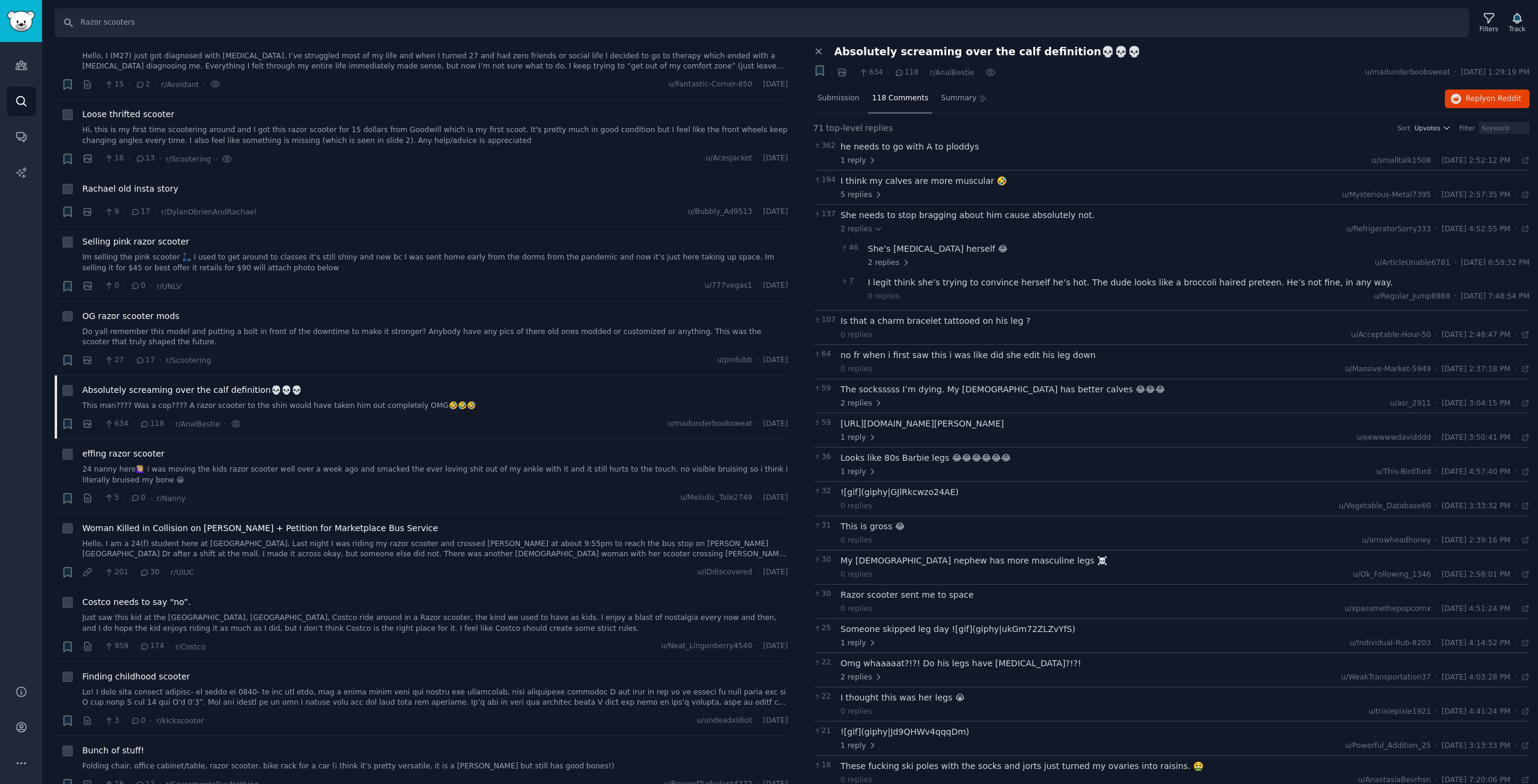
click at [884, 51] on span "Absolutely screaming over the calf definition💀💀💀" at bounding box center [988, 51] width 307 height 12
click at [822, 45] on div "Close panel" at bounding box center [819, 51] width 12 height 12
click at [818, 52] on icon at bounding box center [819, 51] width 11 height 11
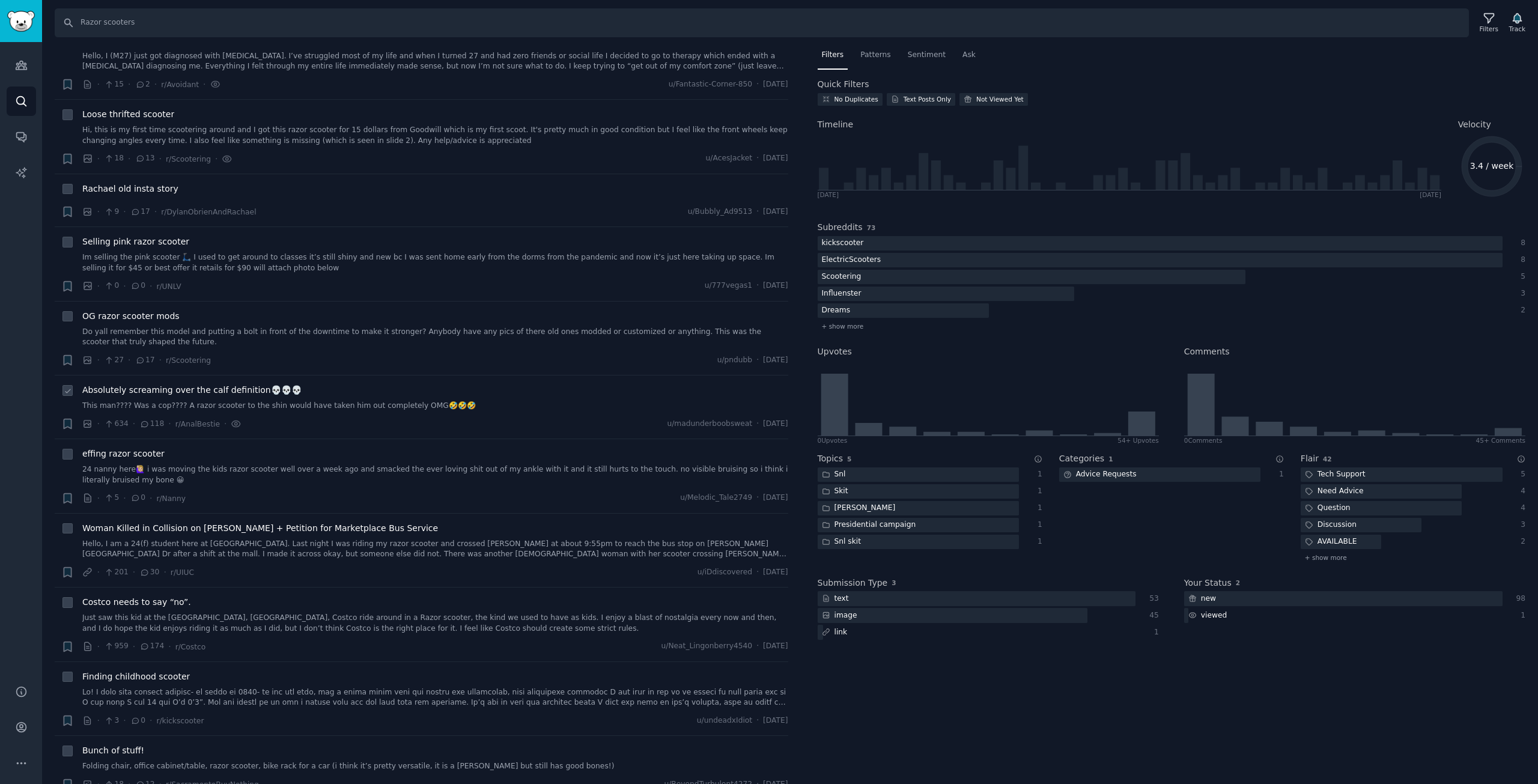
click at [101, 386] on span "Absolutely screaming over the calf definition💀💀💀" at bounding box center [192, 390] width 220 height 12
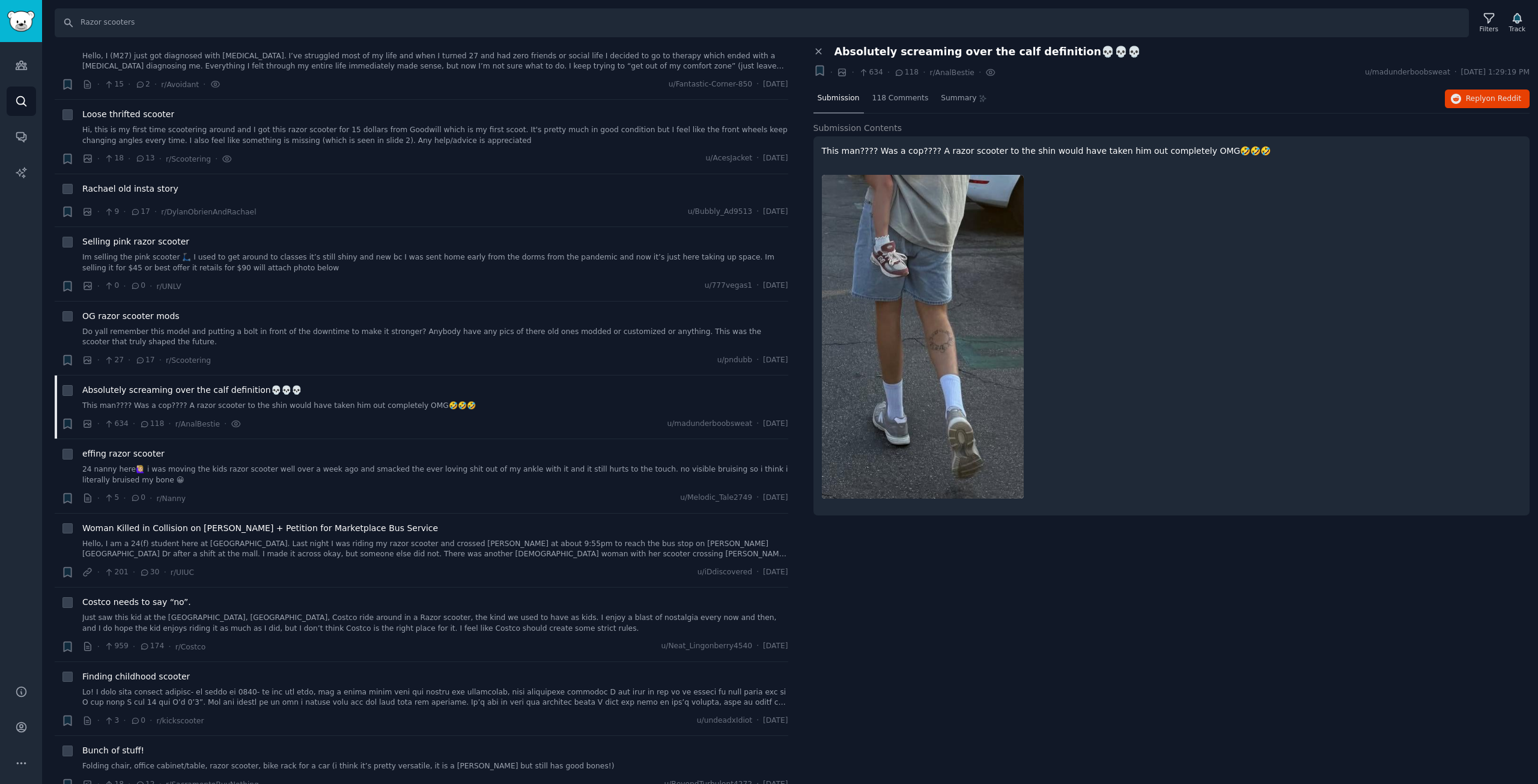
click at [900, 286] on img at bounding box center [923, 336] width 202 height 323
click at [937, 103] on div "Summary" at bounding box center [964, 99] width 55 height 29
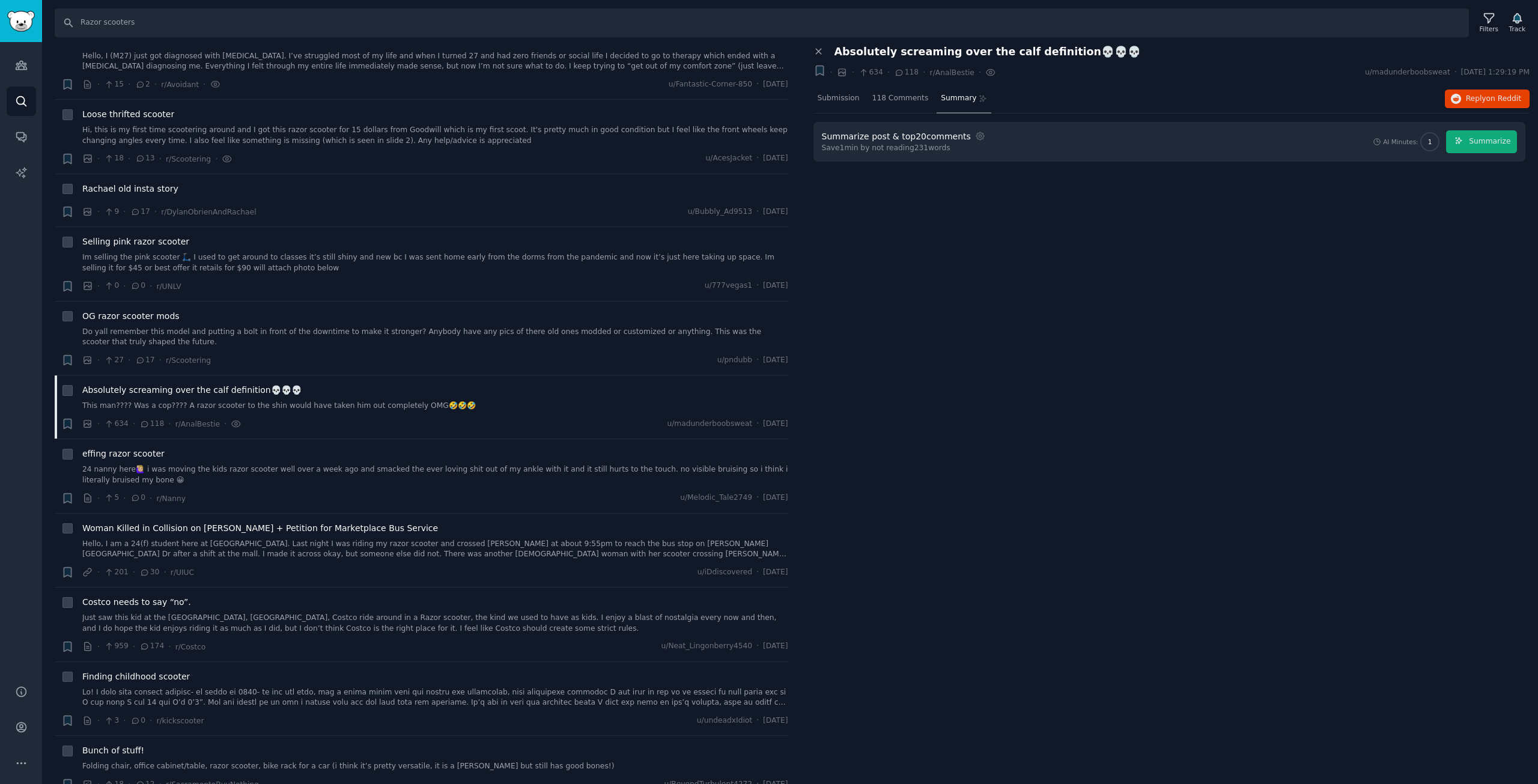
click at [938, 156] on div "Summarize post & top 20 comments Settings Save 1 min by not reading 231 words A…" at bounding box center [1170, 142] width 713 height 40
click at [944, 153] on div "Summarize post & top 20 comments Settings Save 1 min by not reading 231 words A…" at bounding box center [1170, 142] width 713 height 40
click at [124, 448] on span "effing razor scooter" at bounding box center [123, 453] width 83 height 12
click at [1468, 95] on button "Reply on Reddit" at bounding box center [1487, 99] width 84 height 19
click at [140, 387] on span "Absolutely screaming over the calf definition💀💀💀" at bounding box center [192, 390] width 220 height 12
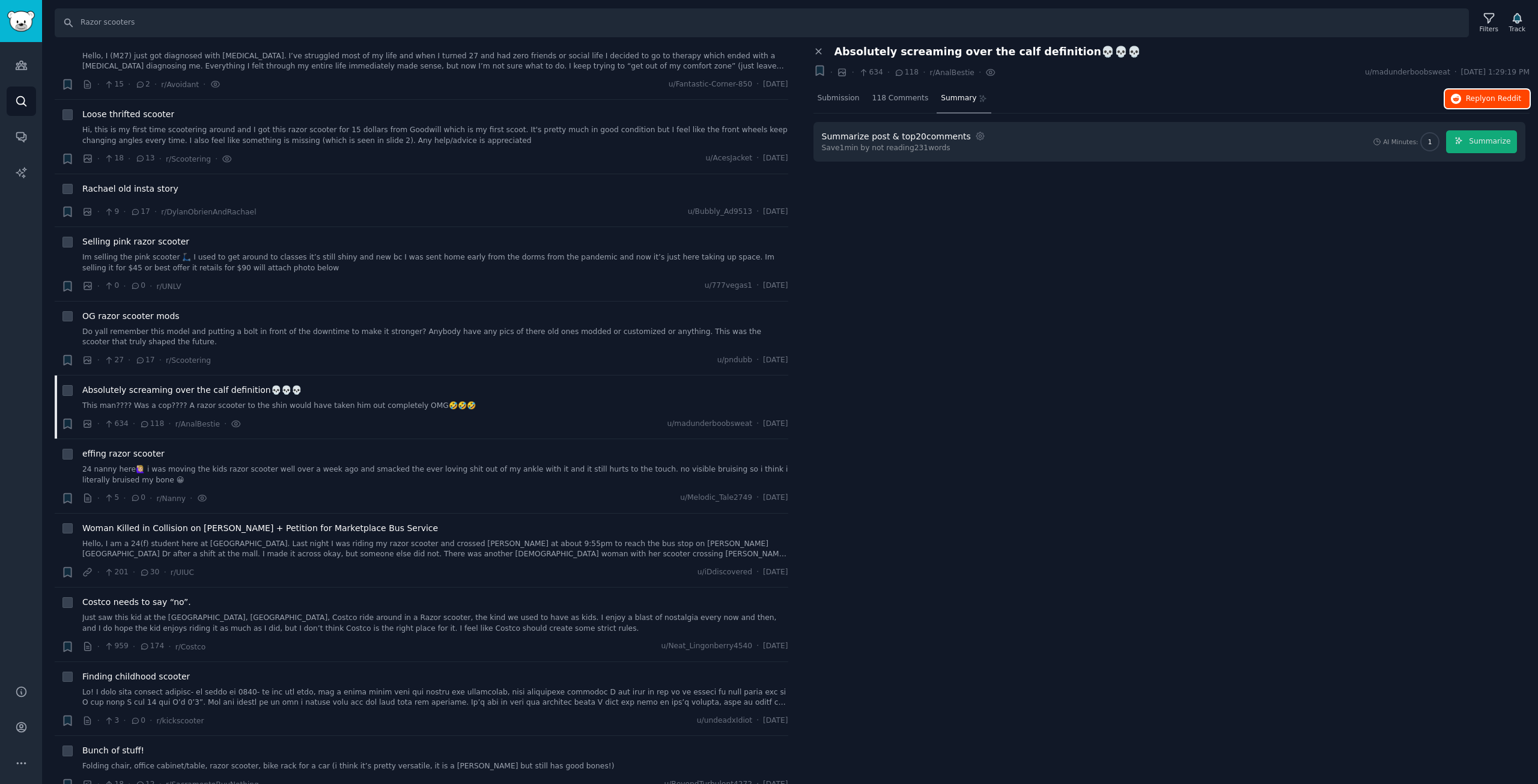
click at [1461, 90] on button "Reply on Reddit" at bounding box center [1487, 99] width 84 height 19
click at [124, 603] on span "Costco needs to say “no”." at bounding box center [136, 601] width 109 height 12
click at [1463, 91] on button "Reply on Reddit" at bounding box center [1487, 99] width 84 height 19
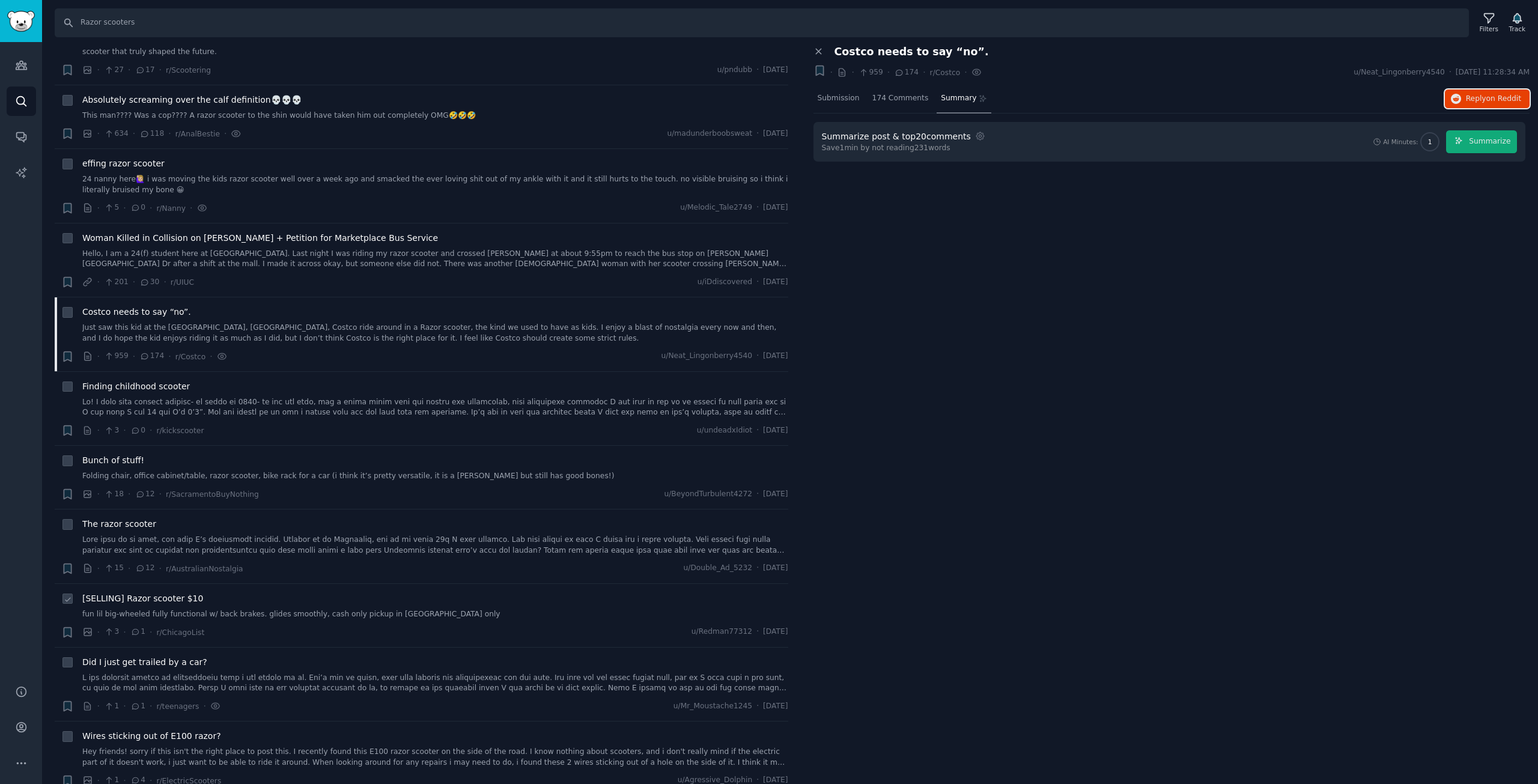
scroll to position [540, 0]
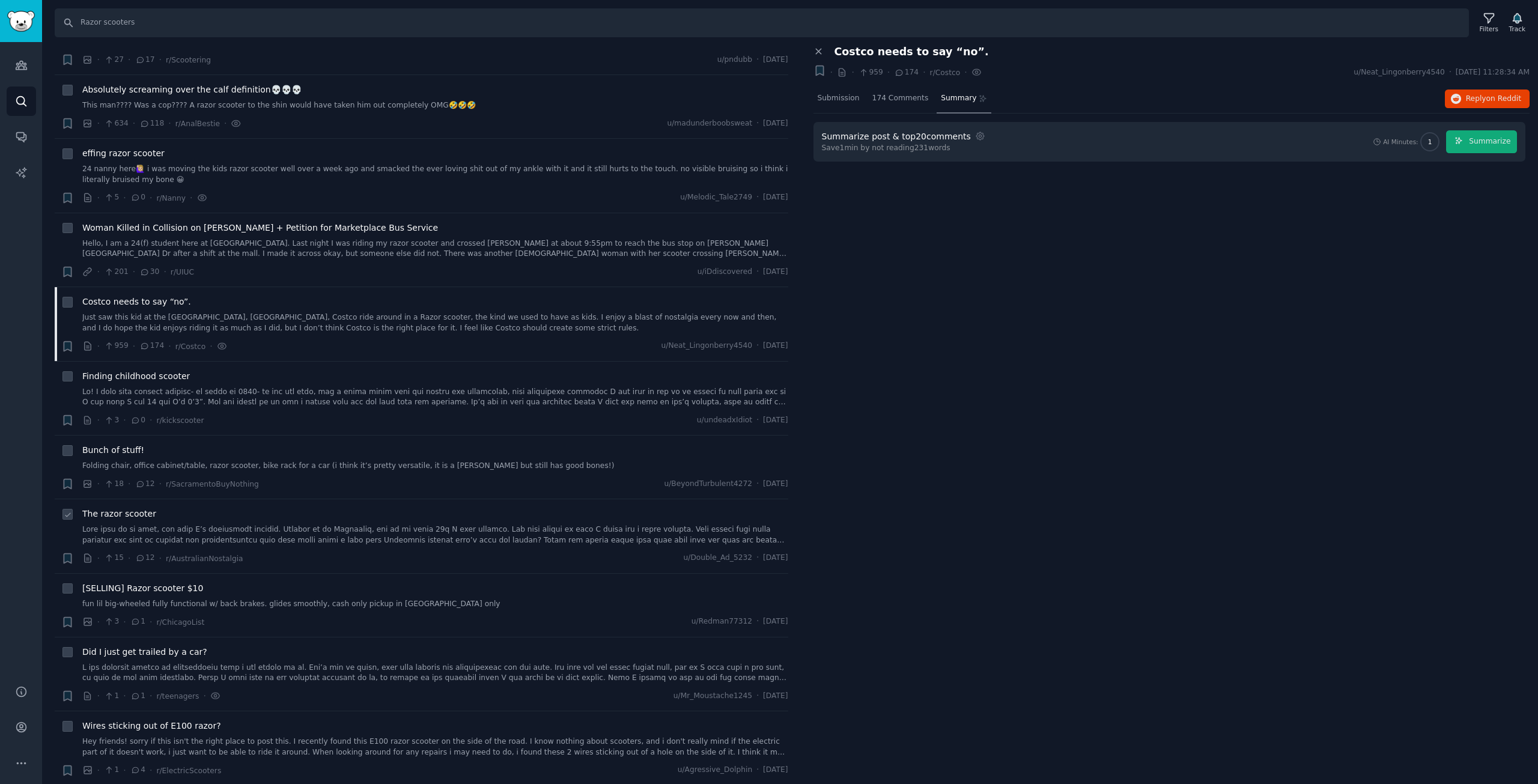
click at [126, 509] on span "The razor scooter" at bounding box center [120, 513] width 74 height 12
click at [1489, 95] on span "on Reddit" at bounding box center [1504, 98] width 35 height 8
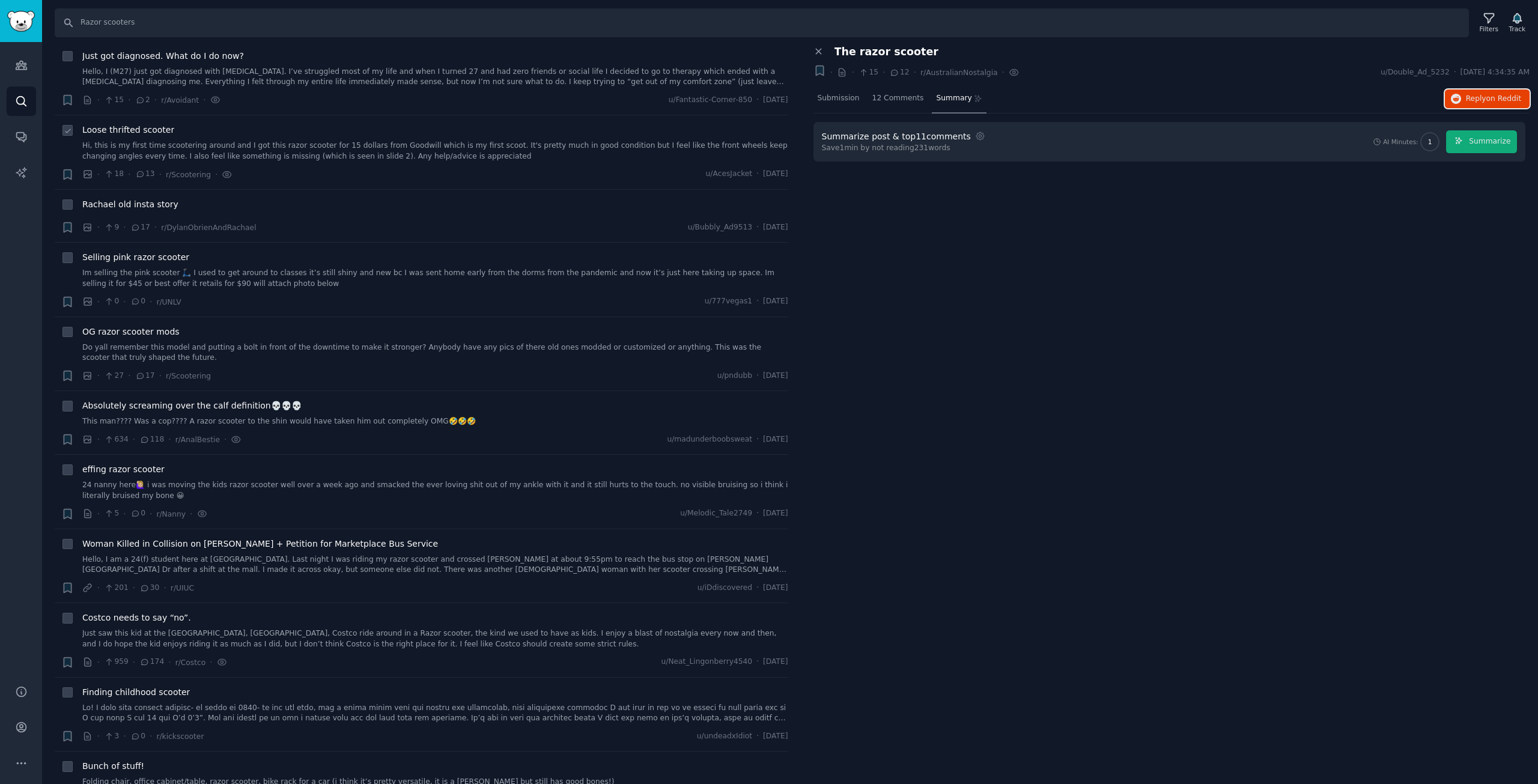
scroll to position [180, 0]
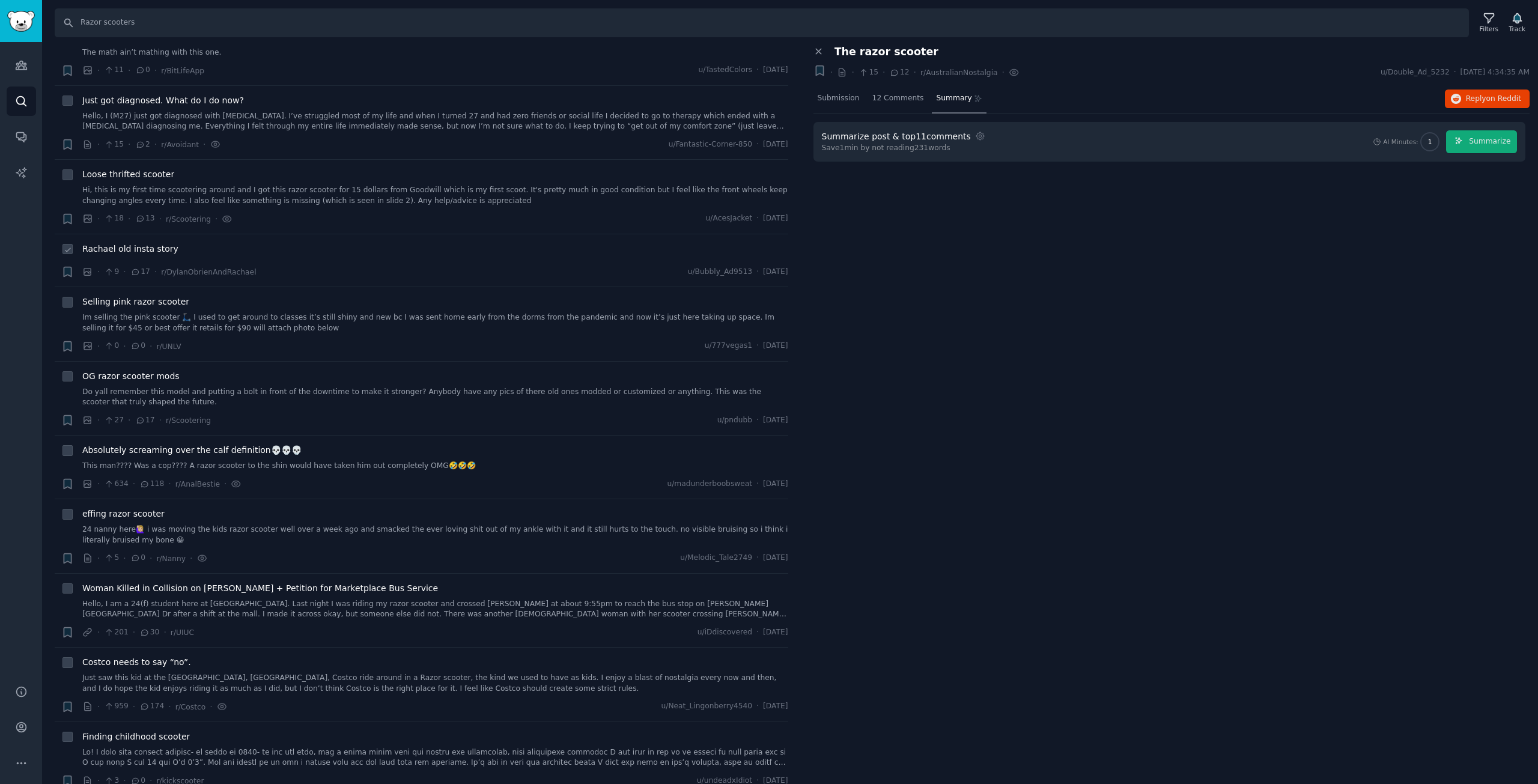
click at [114, 253] on span "Rachael old insta story" at bounding box center [131, 249] width 96 height 12
click at [1492, 102] on span "on Reddit" at bounding box center [1504, 98] width 35 height 8
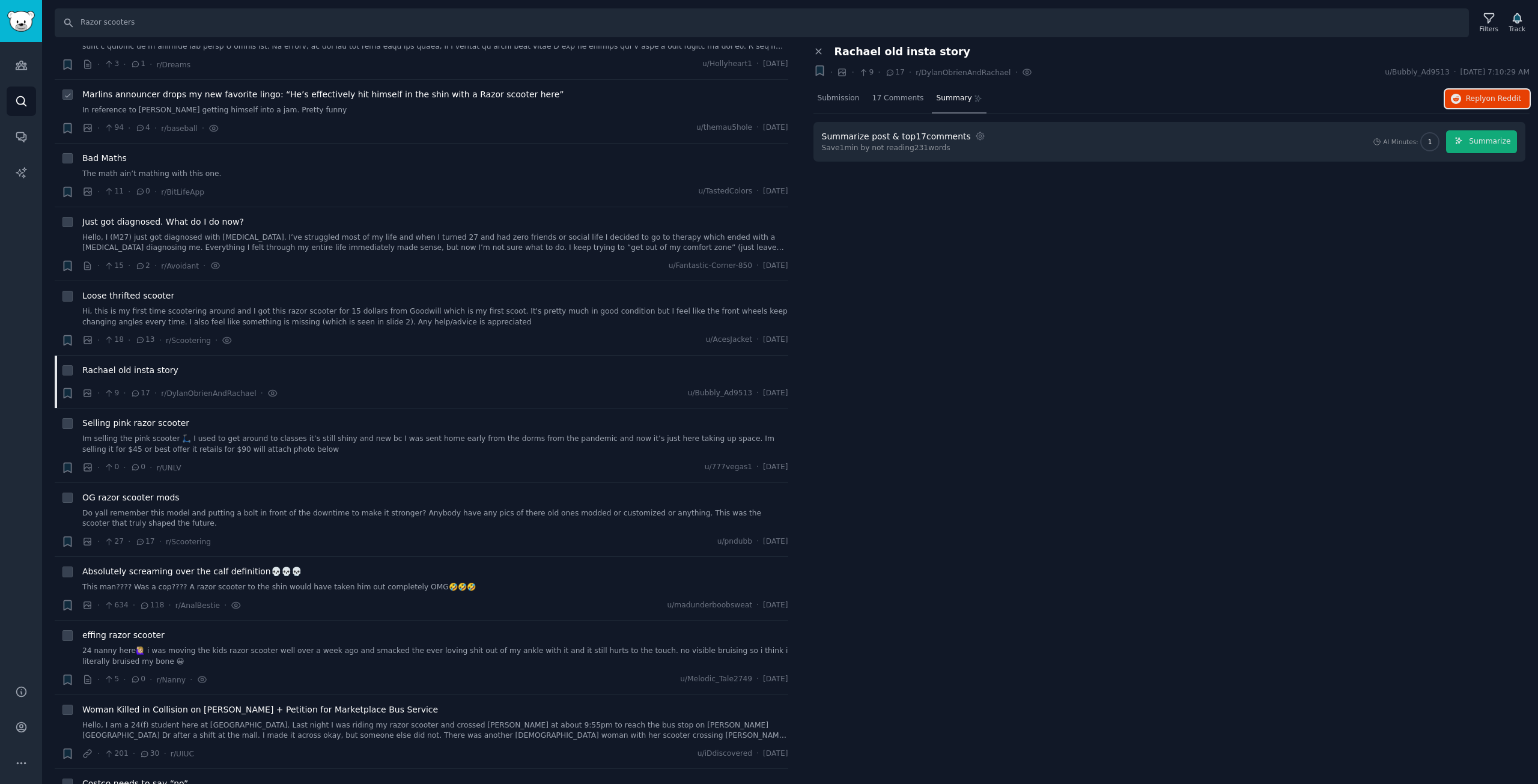
scroll to position [60, 0]
click at [168, 22] on input "Razor scooters" at bounding box center [762, 23] width 1415 height 29
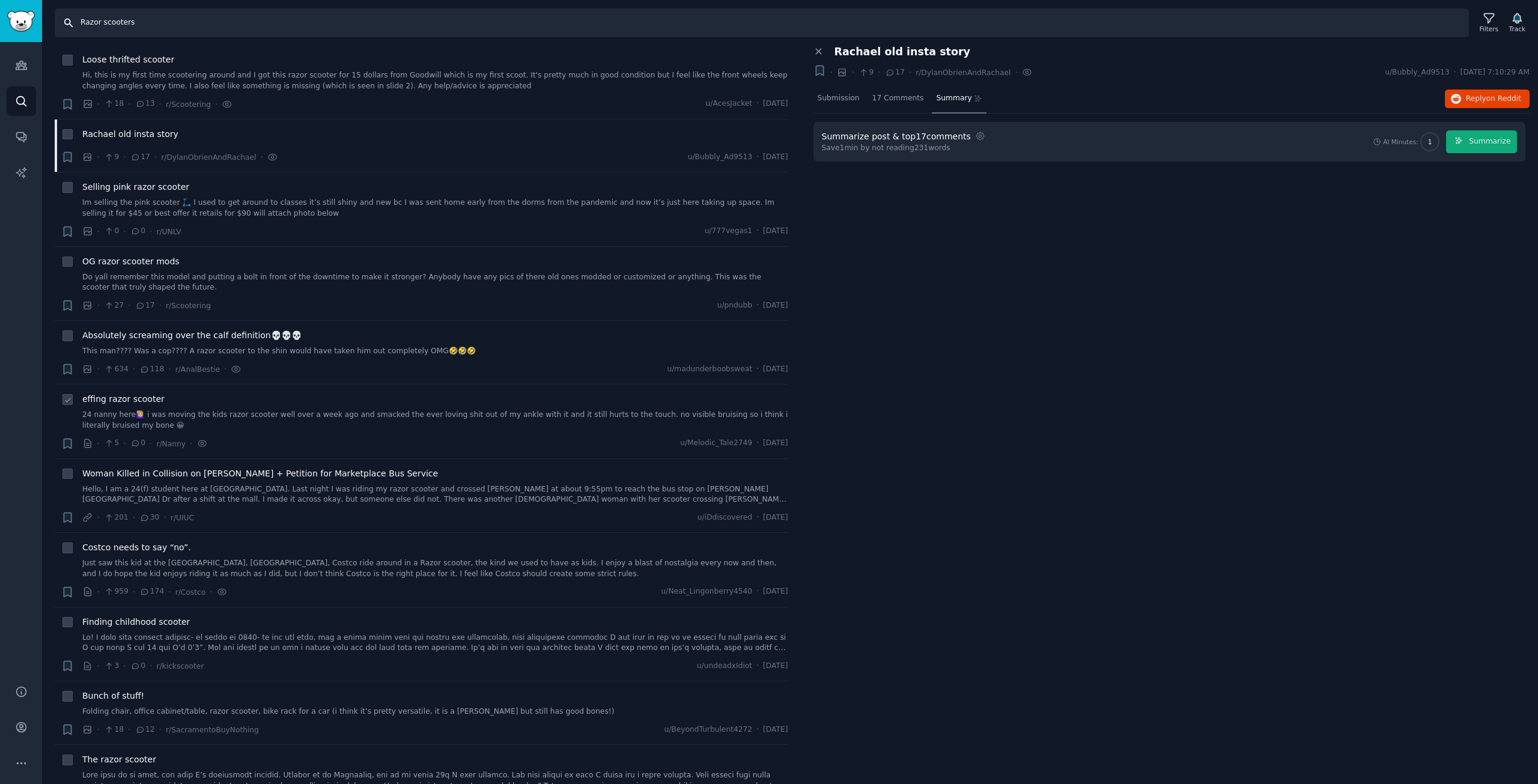
scroll to position [300, 0]
click at [322, 467] on span "Woman Killed in Collision on Neil St + Petition for Marketplace Bus Service" at bounding box center [260, 468] width 355 height 12
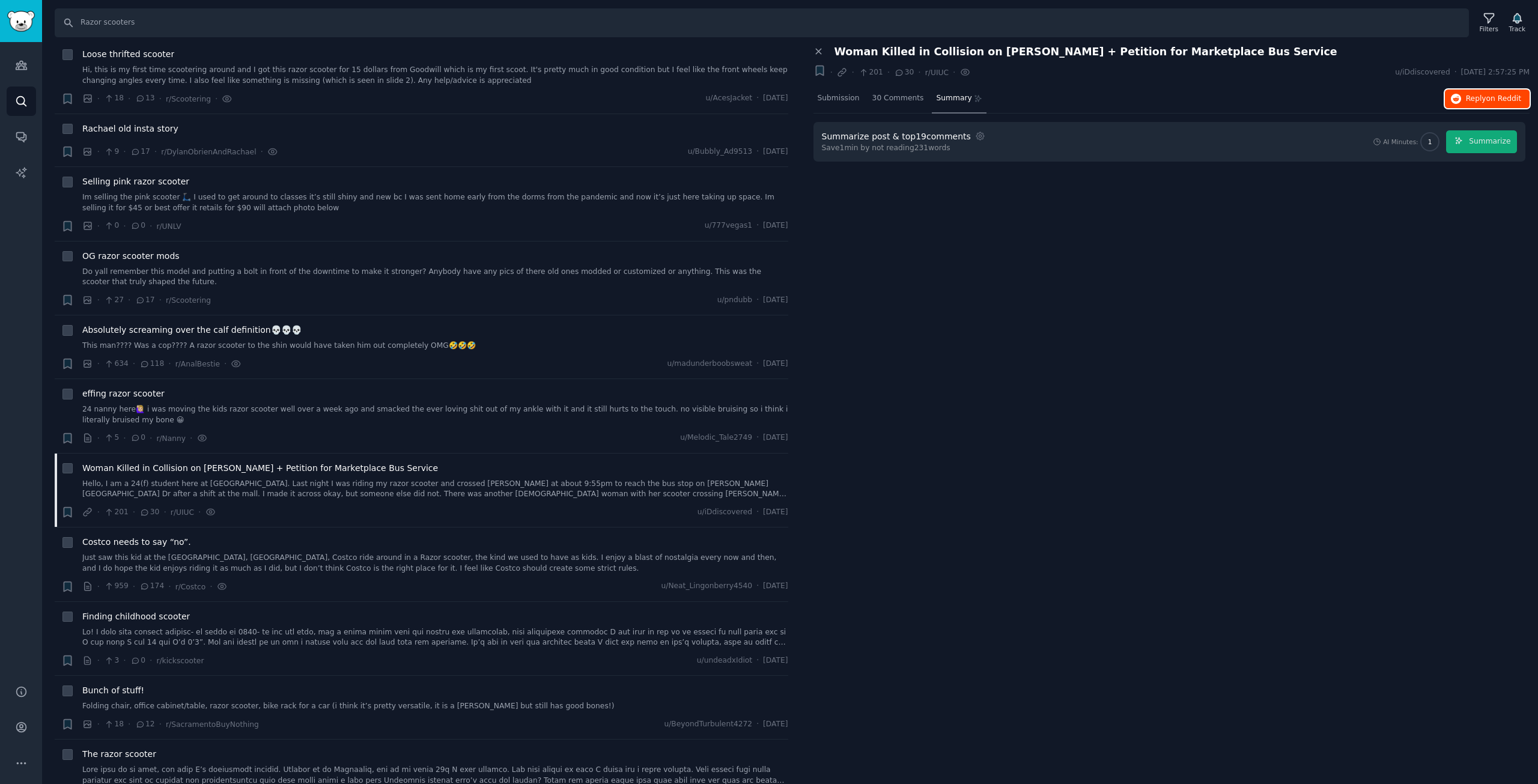
click at [1482, 98] on span "Reply on Reddit" at bounding box center [1493, 99] width 55 height 11
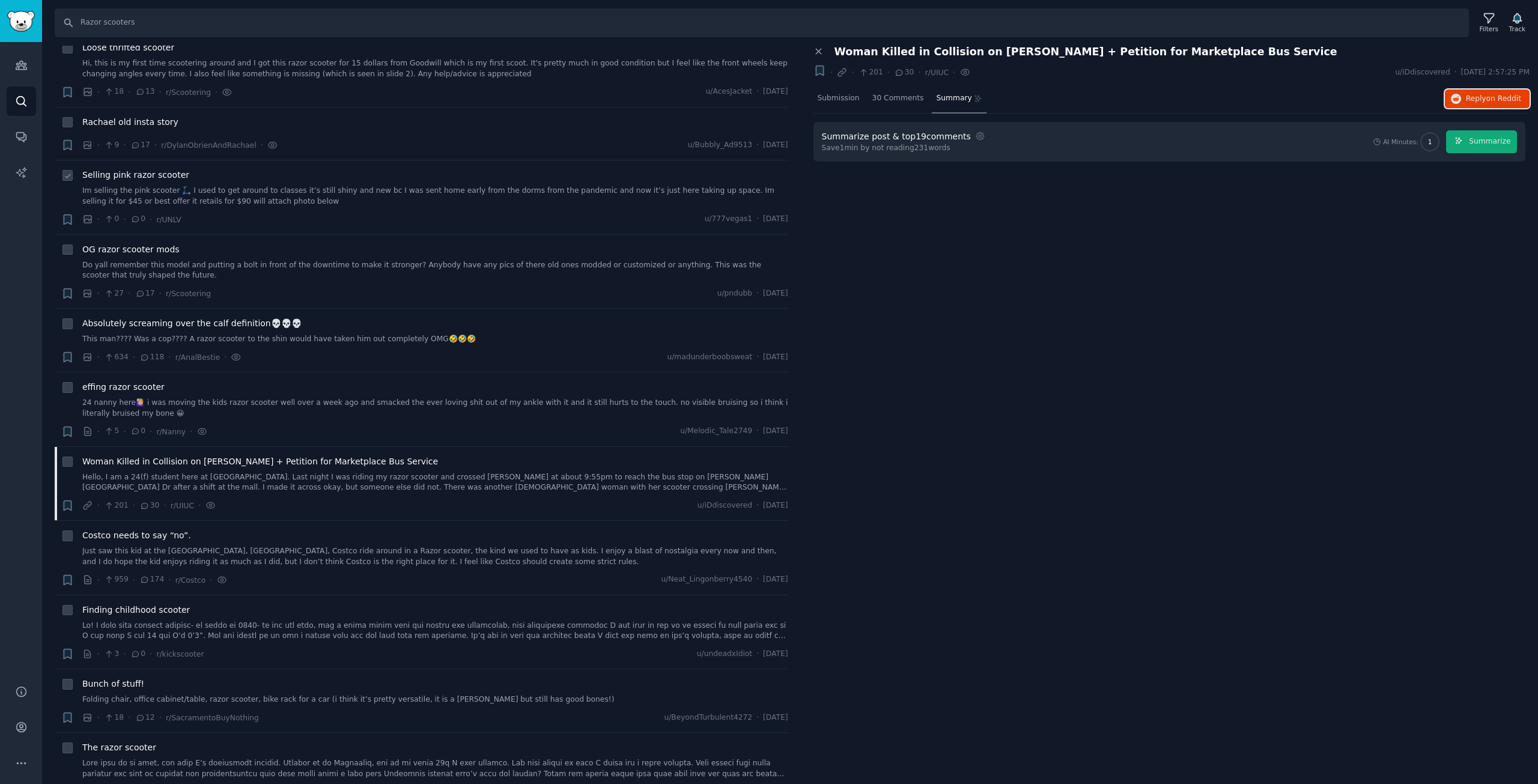
scroll to position [240, 0]
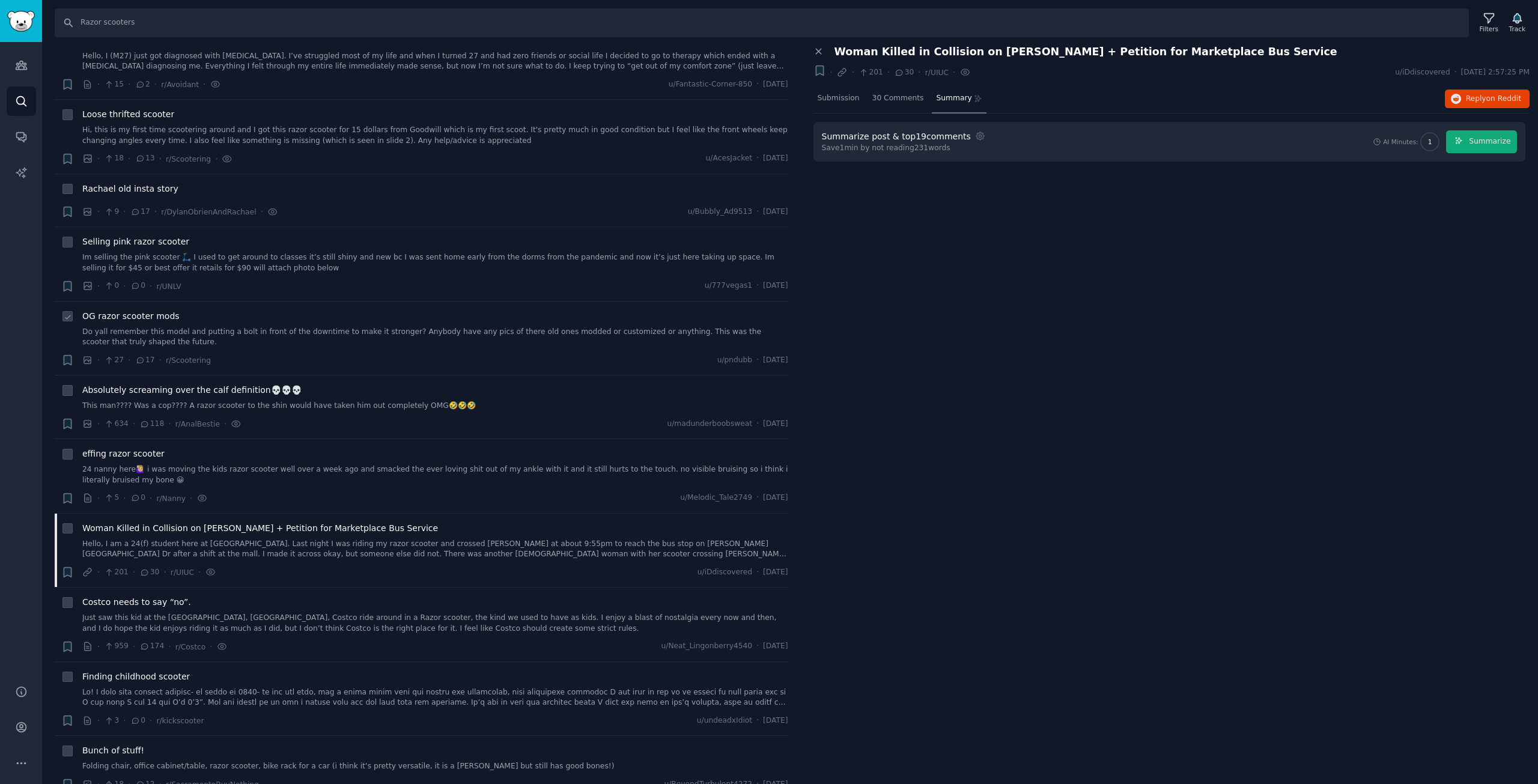
click at [113, 336] on link "Do yall remember this model and putting a bolt in front of the downtime to make…" at bounding box center [435, 337] width 706 height 21
click at [1473, 94] on span "Reply on Reddit" at bounding box center [1493, 99] width 55 height 11
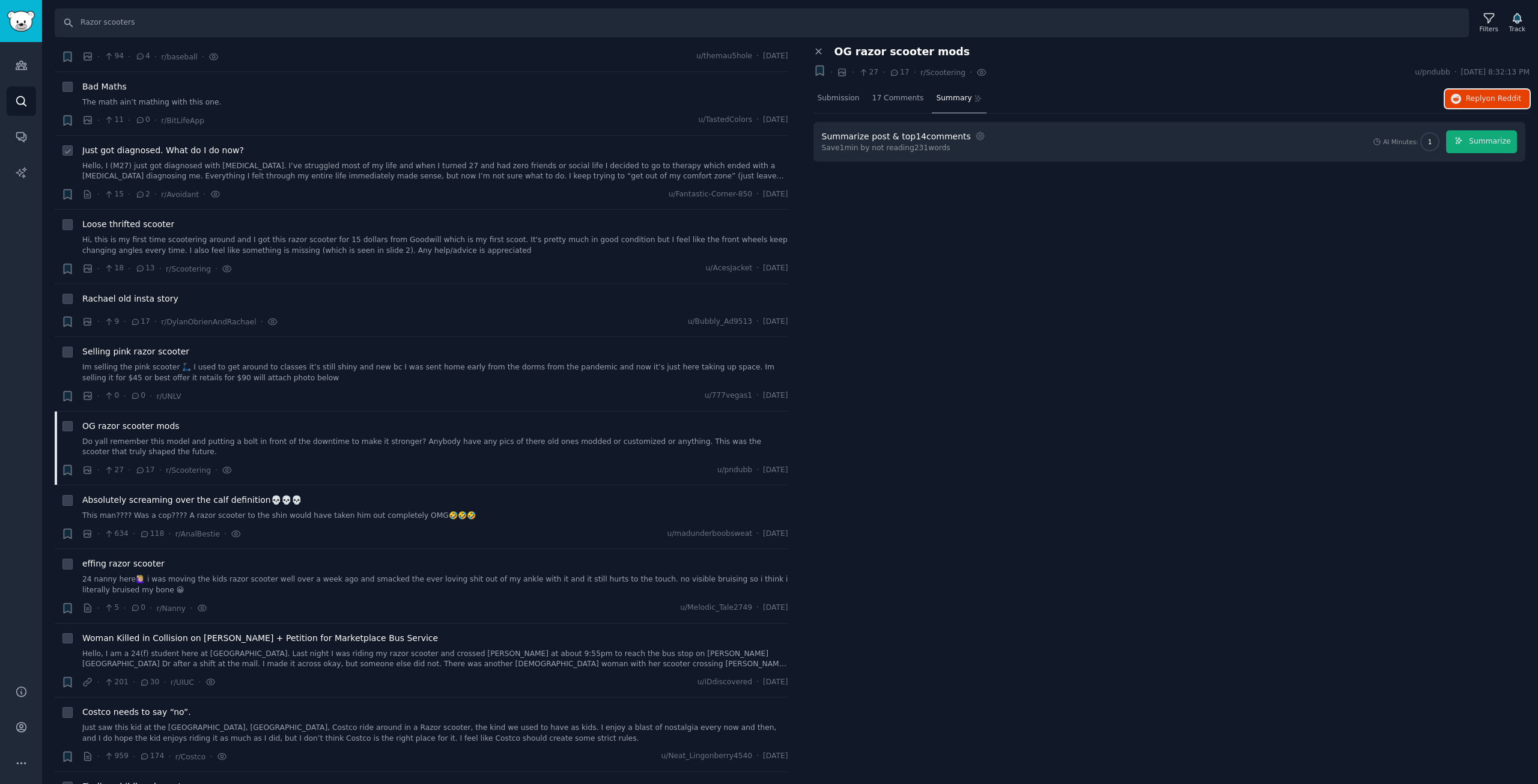
scroll to position [120, 0]
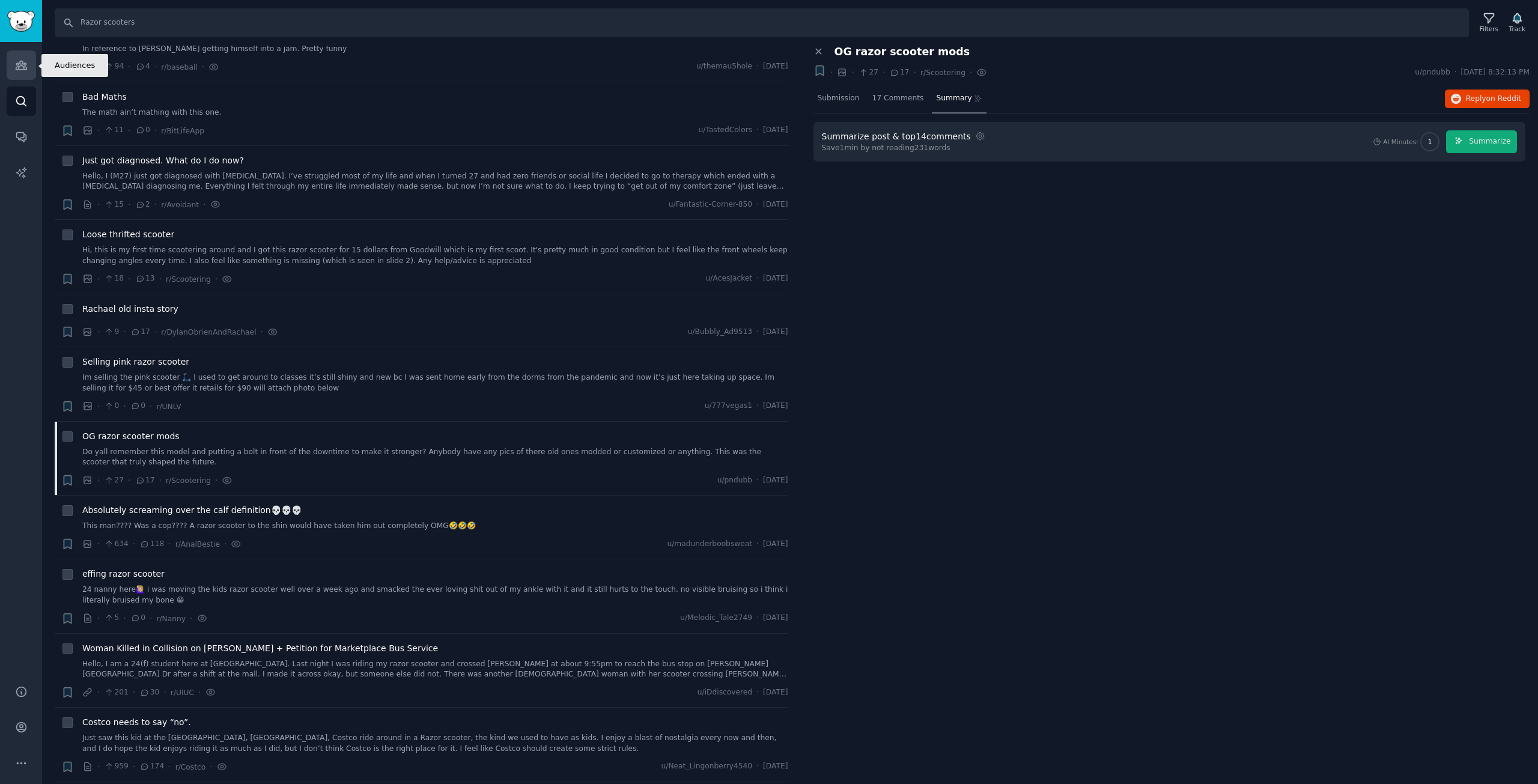
click at [23, 73] on link "Audiences" at bounding box center [21, 65] width 29 height 29
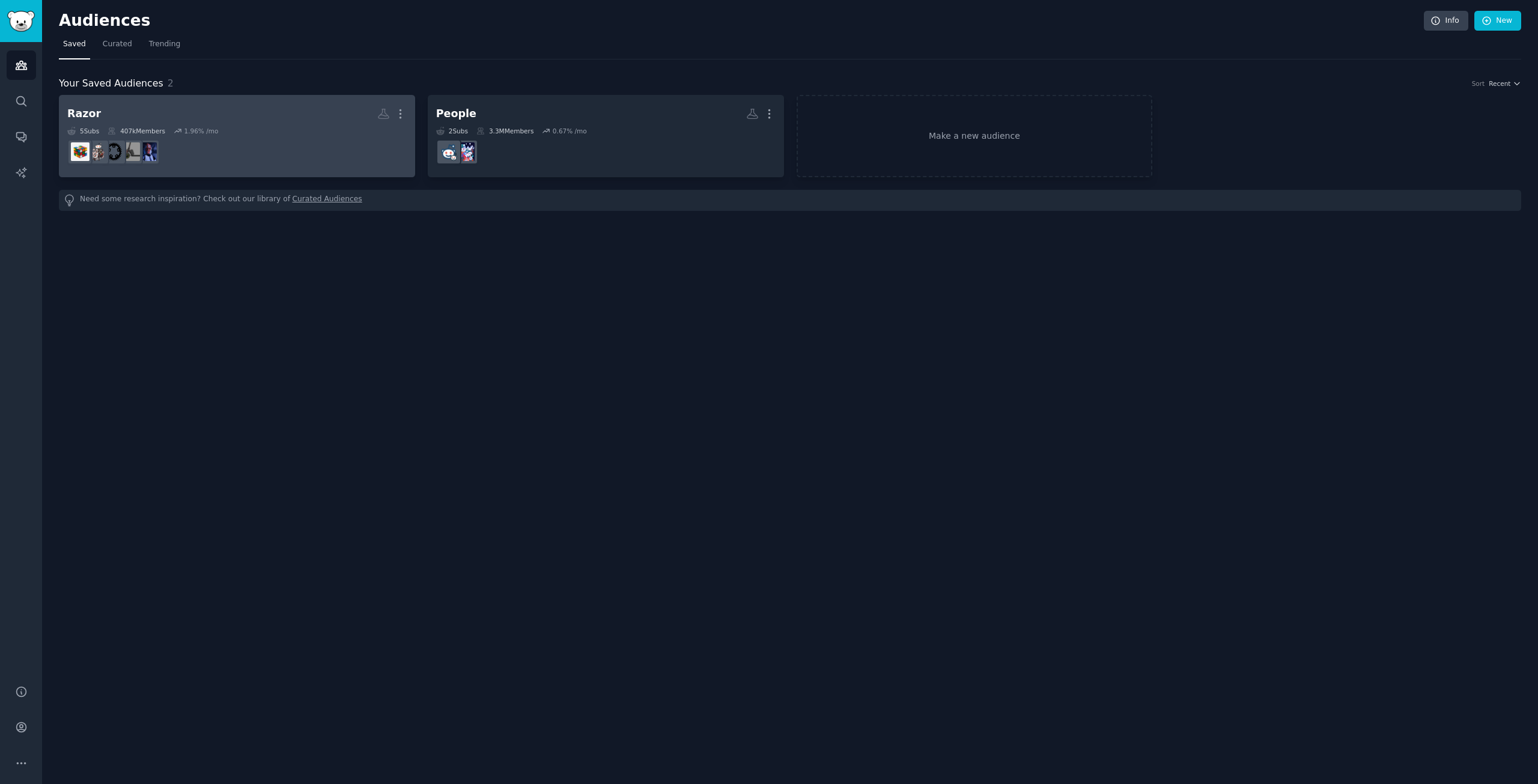
click at [322, 135] on dd "r/toys" at bounding box center [237, 152] width 339 height 34
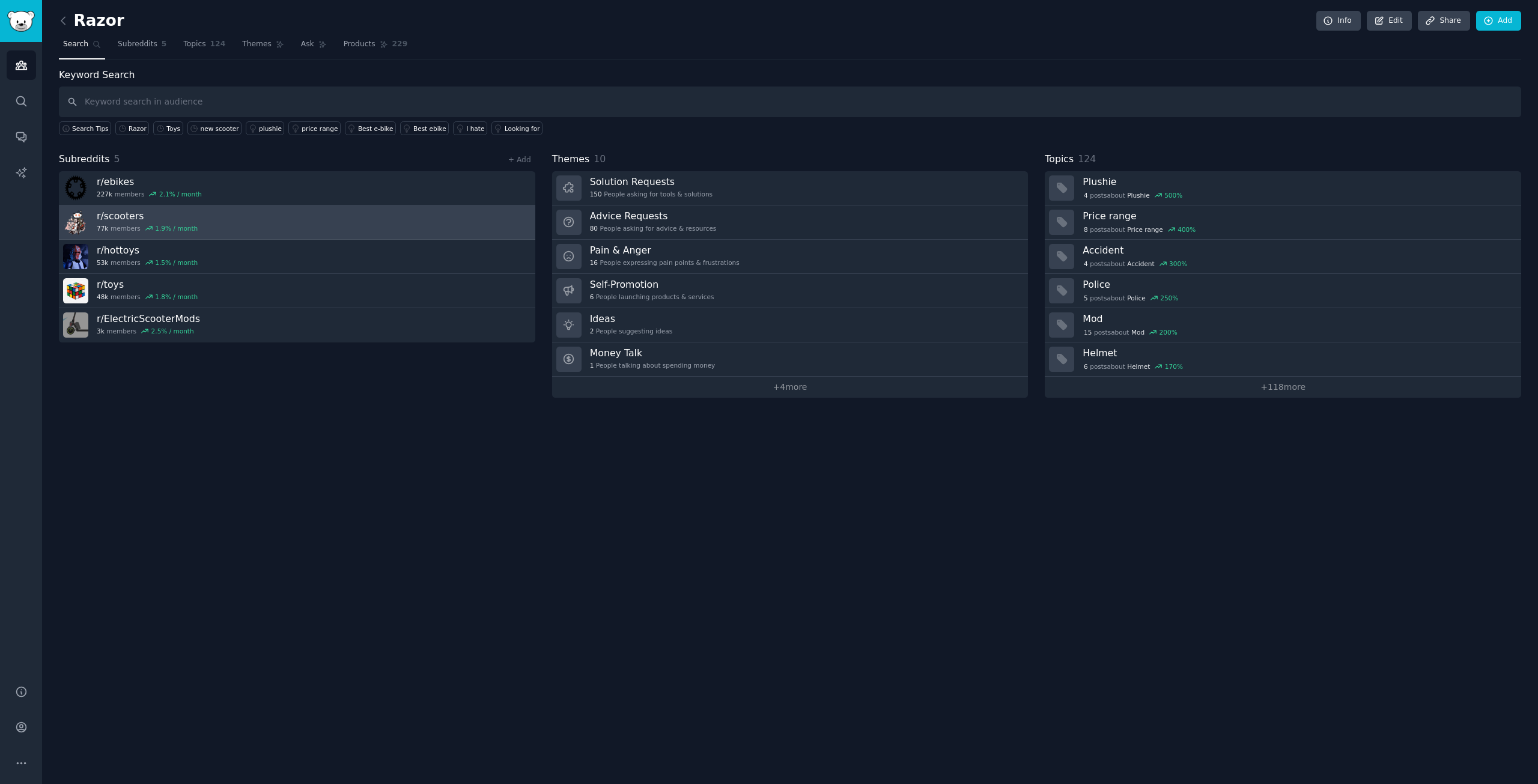
click at [257, 215] on link "r/ scooters 77k members 1.9 % / month" at bounding box center [297, 222] width 476 height 34
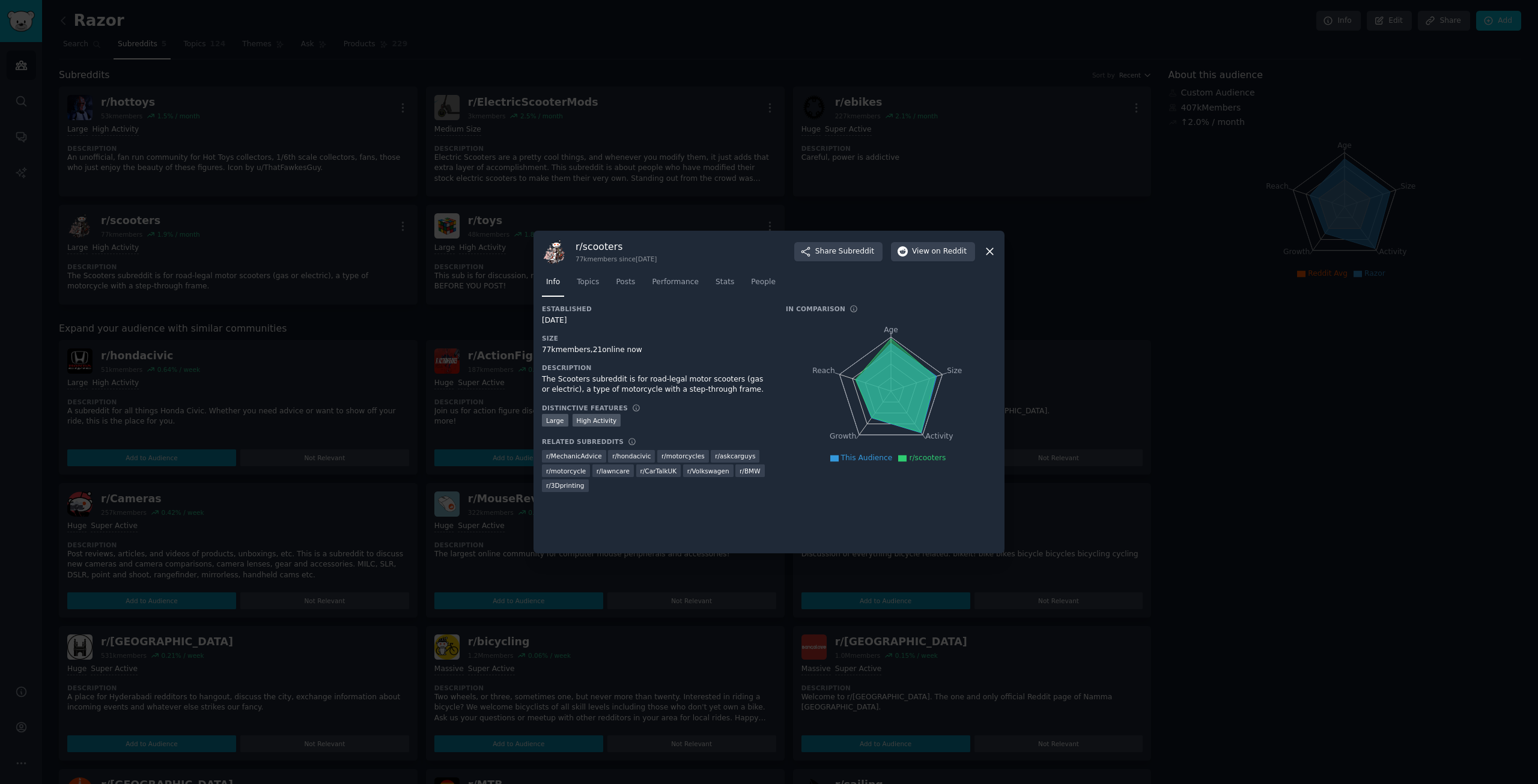
click at [991, 251] on icon at bounding box center [990, 251] width 12 height 12
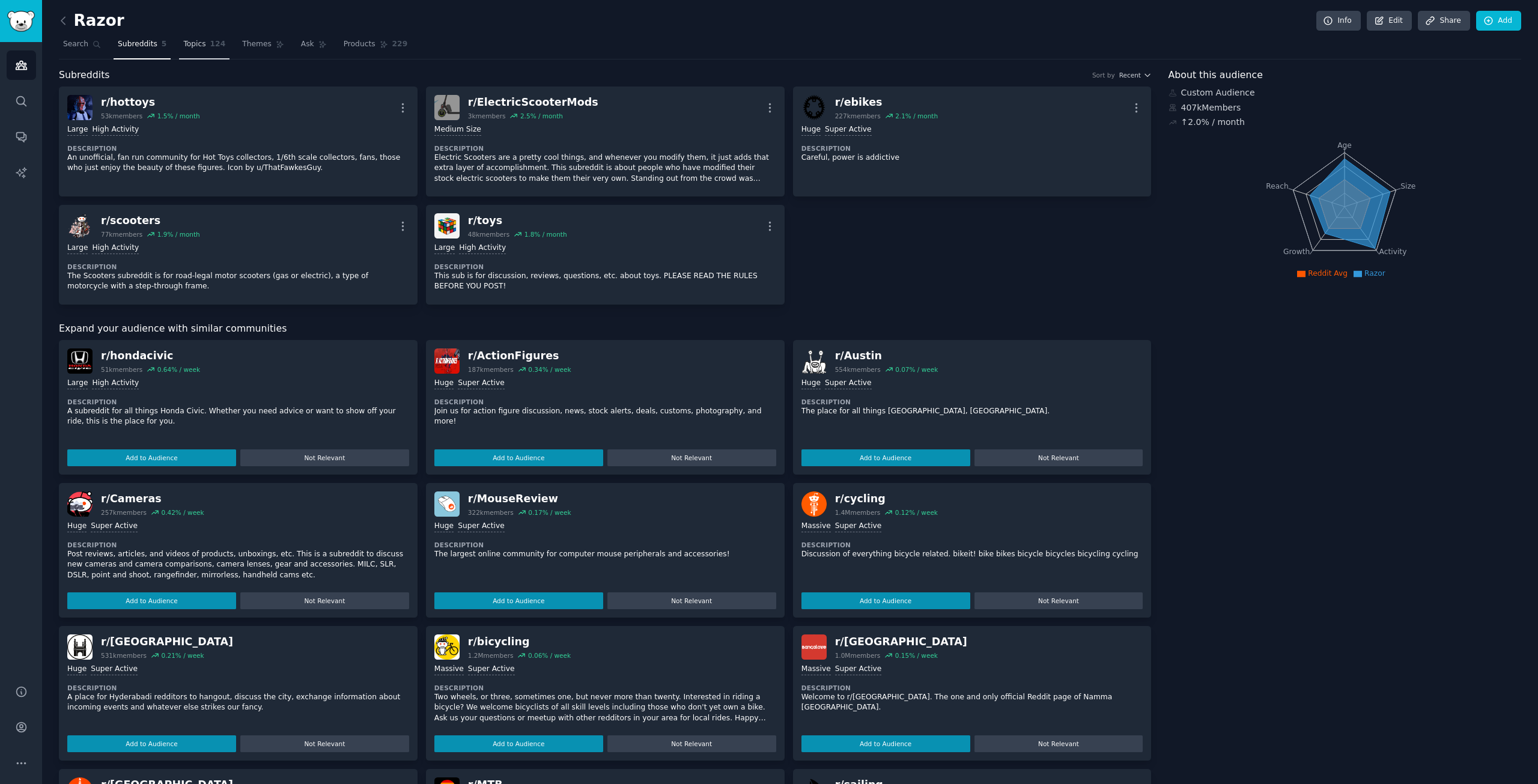
click at [183, 45] on span "Topics" at bounding box center [194, 44] width 22 height 11
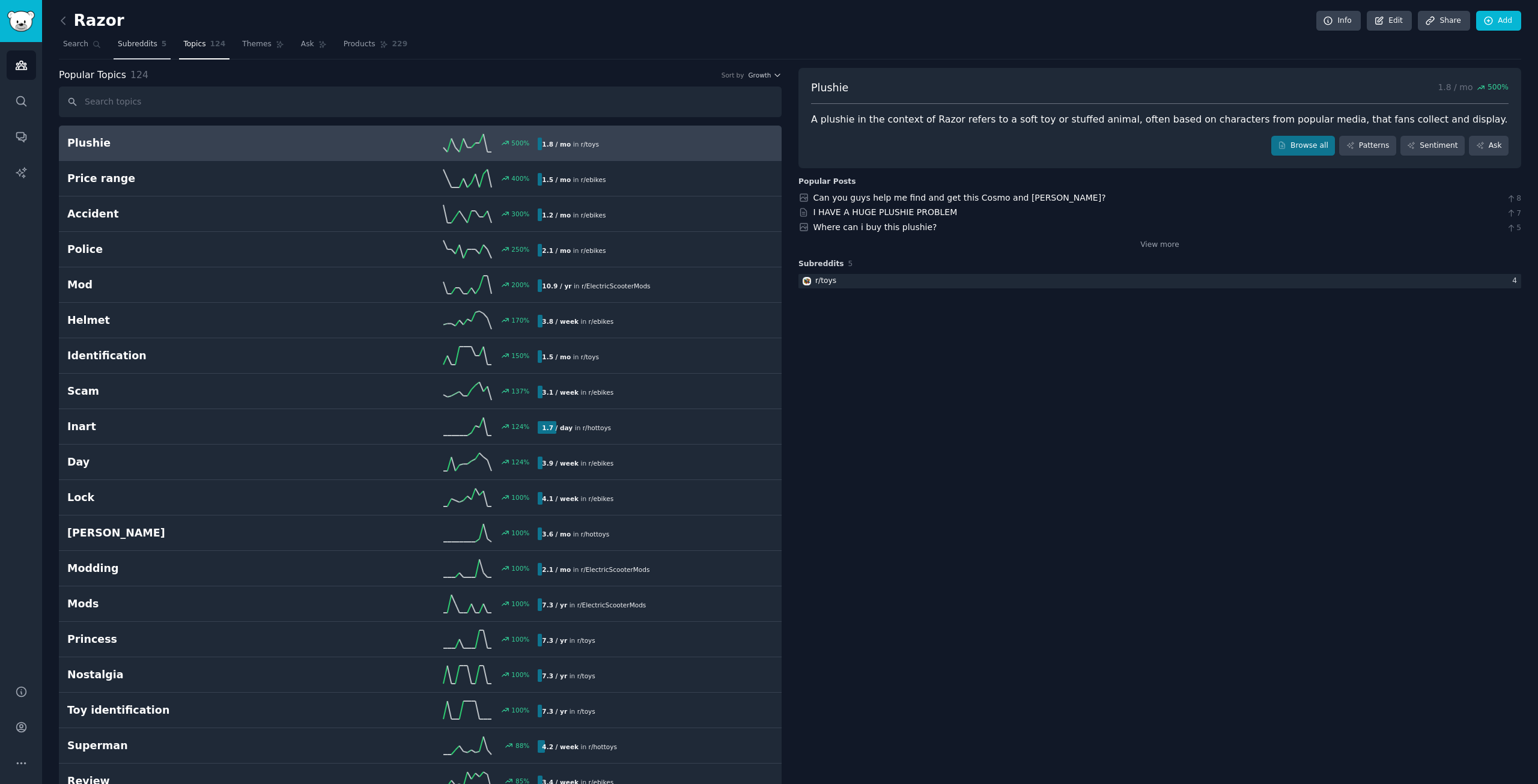
click at [135, 37] on link "Subreddits 5" at bounding box center [142, 47] width 57 height 25
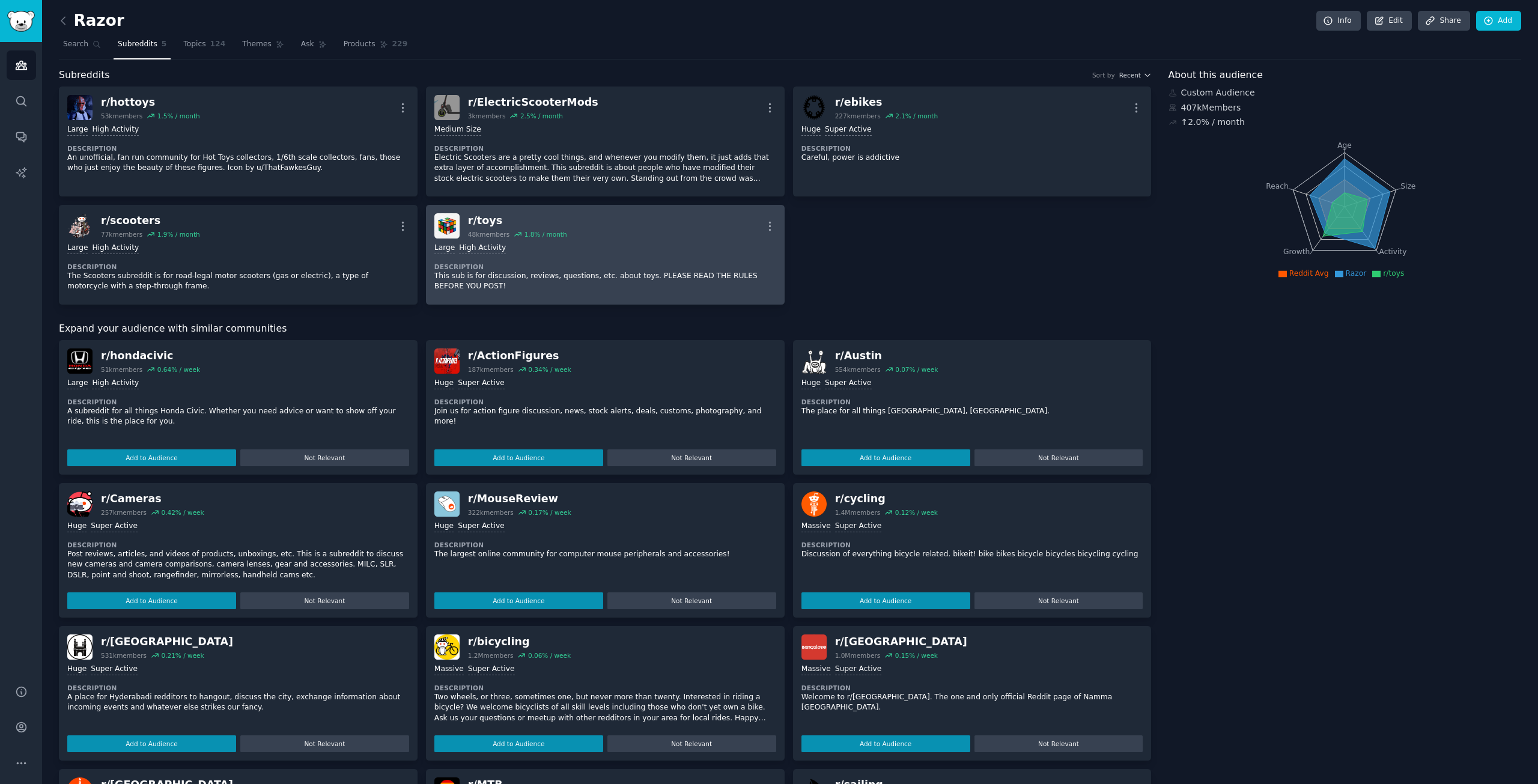
click at [543, 277] on p "This sub is for discussion, reviews, questions, etc. about toys. PLEASE READ TH…" at bounding box center [606, 281] width 342 height 21
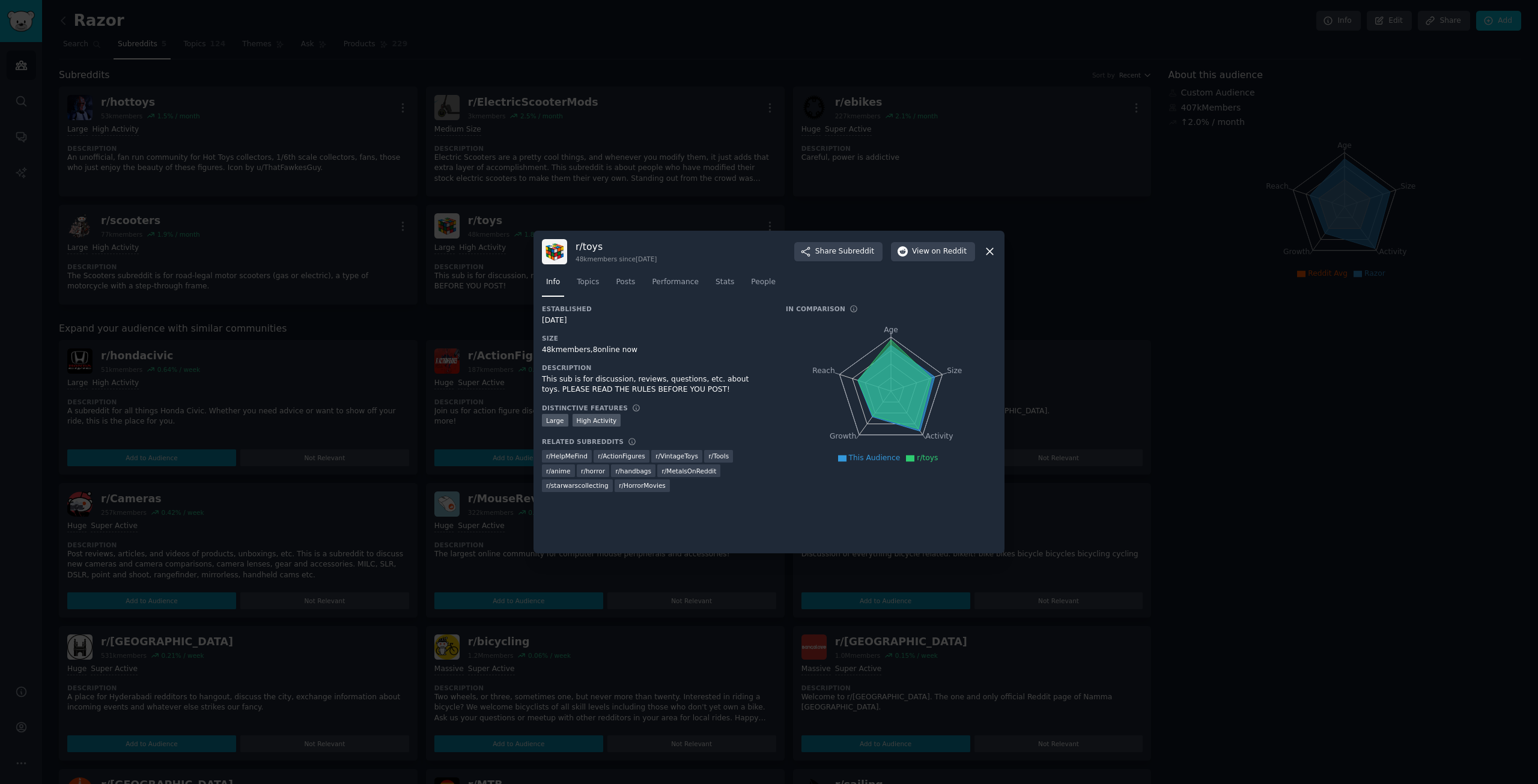
click at [561, 244] on img at bounding box center [554, 251] width 25 height 25
click at [984, 258] on div "r/ toys 48k members since 01/25/2008 Share Subreddit View on Reddit" at bounding box center [769, 251] width 454 height 25
click at [982, 251] on div "r/ toys 48k members since 01/25/2008 Share Subreddit View on Reddit" at bounding box center [769, 251] width 454 height 25
drag, startPoint x: 991, startPoint y: 254, endPoint x: 999, endPoint y: 244, distance: 12.8
click at [992, 253] on icon at bounding box center [990, 251] width 12 height 12
